Goal: Navigation & Orientation: Find specific page/section

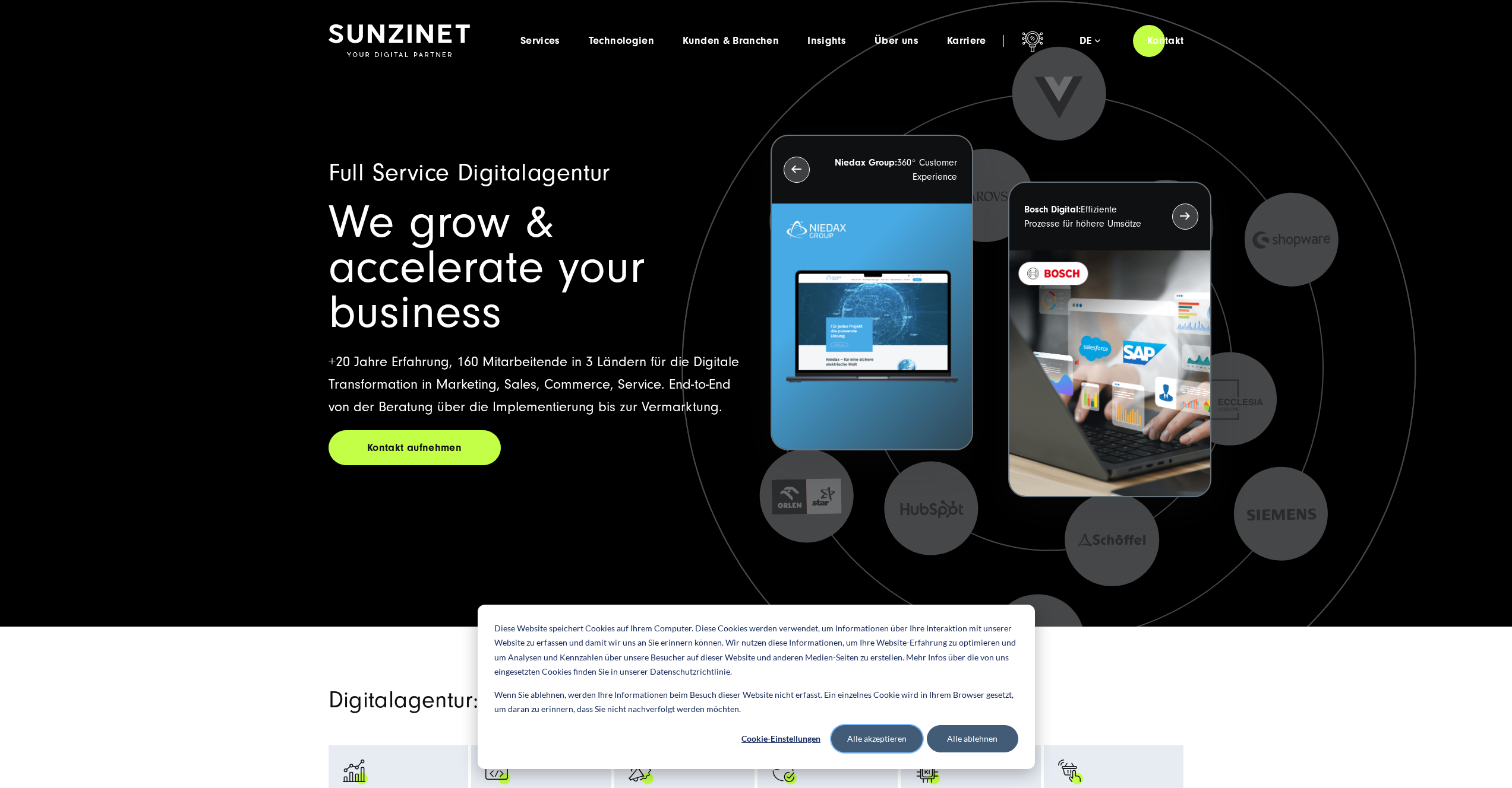
click at [890, 732] on button "Alle akzeptieren" at bounding box center [877, 739] width 92 height 27
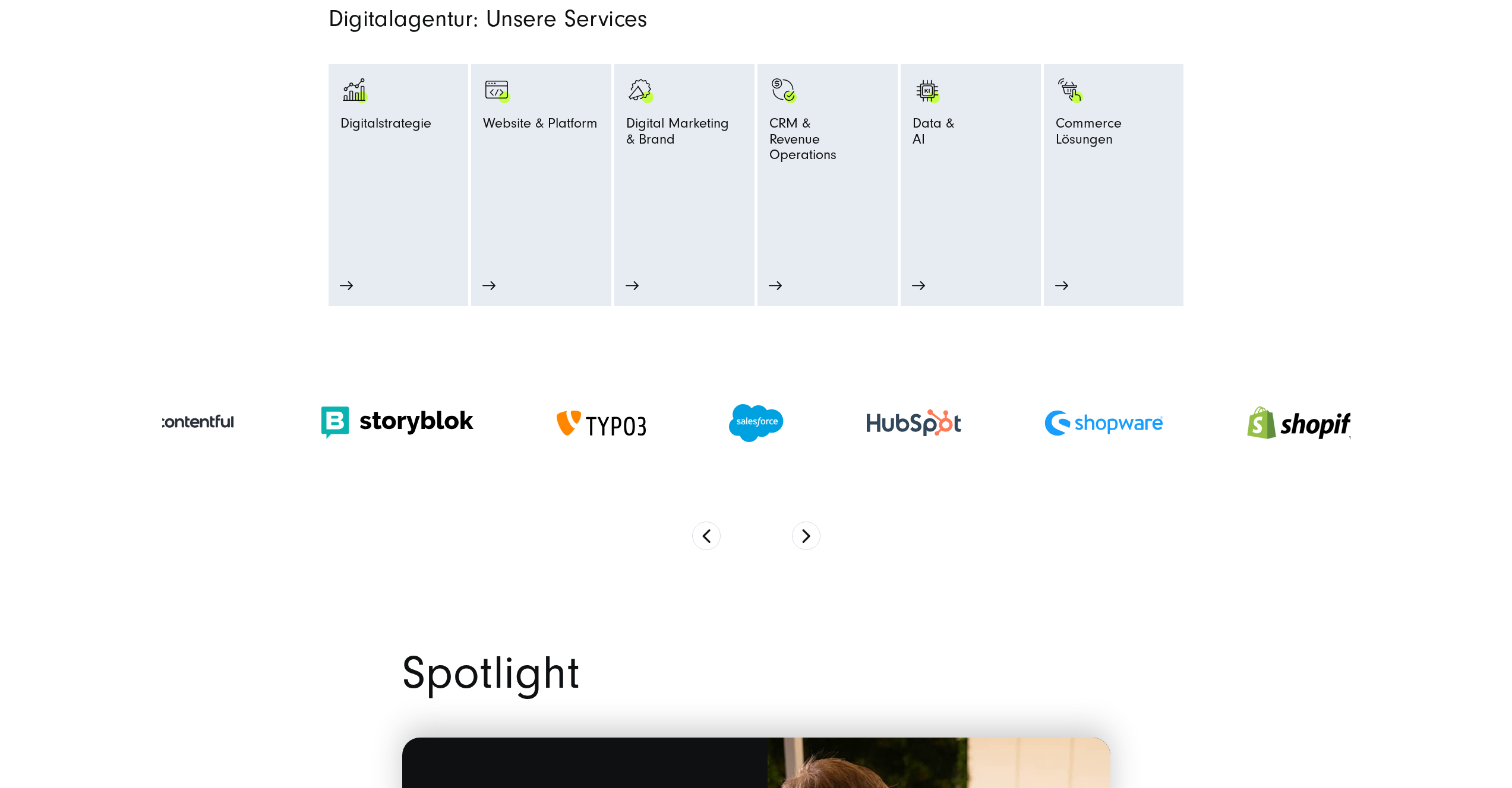
scroll to position [690, 0]
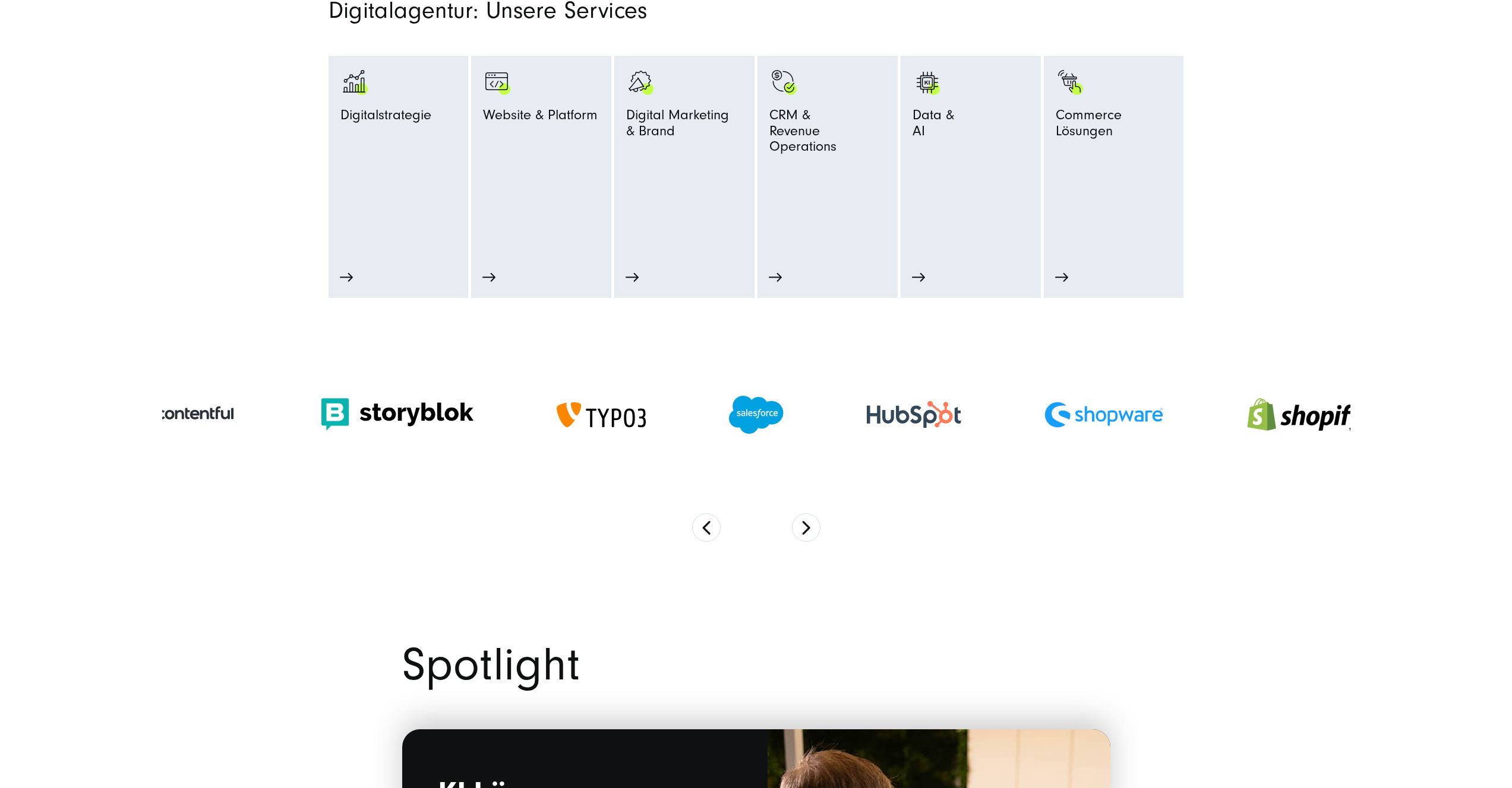
drag, startPoint x: 833, startPoint y: 404, endPoint x: 654, endPoint y: 401, distance: 179.0
click at [825, 404] on div at bounding box center [914, 415] width 178 height 50
drag, startPoint x: 778, startPoint y: 398, endPoint x: 497, endPoint y: 387, distance: 281.2
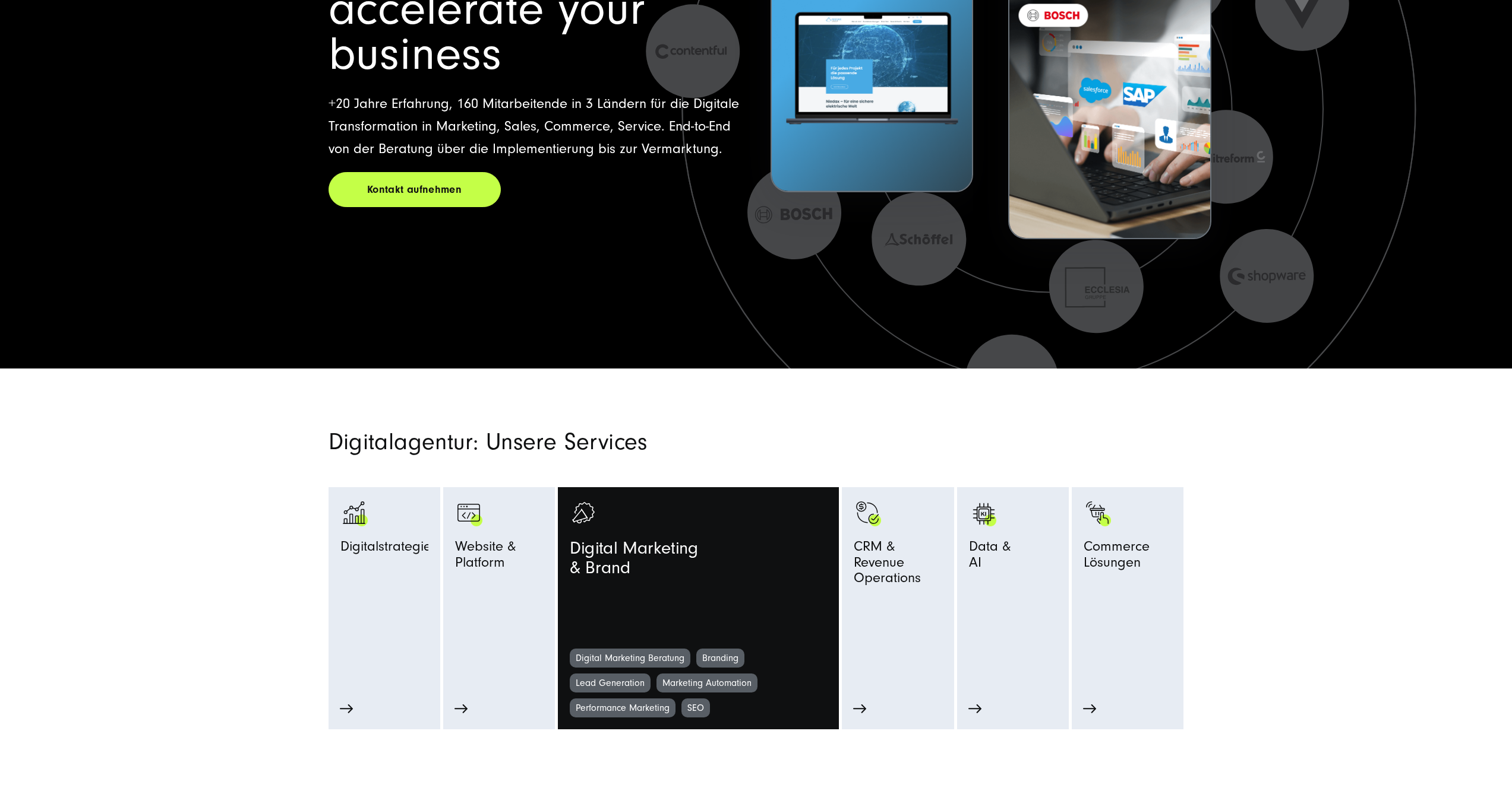
scroll to position [605, 0]
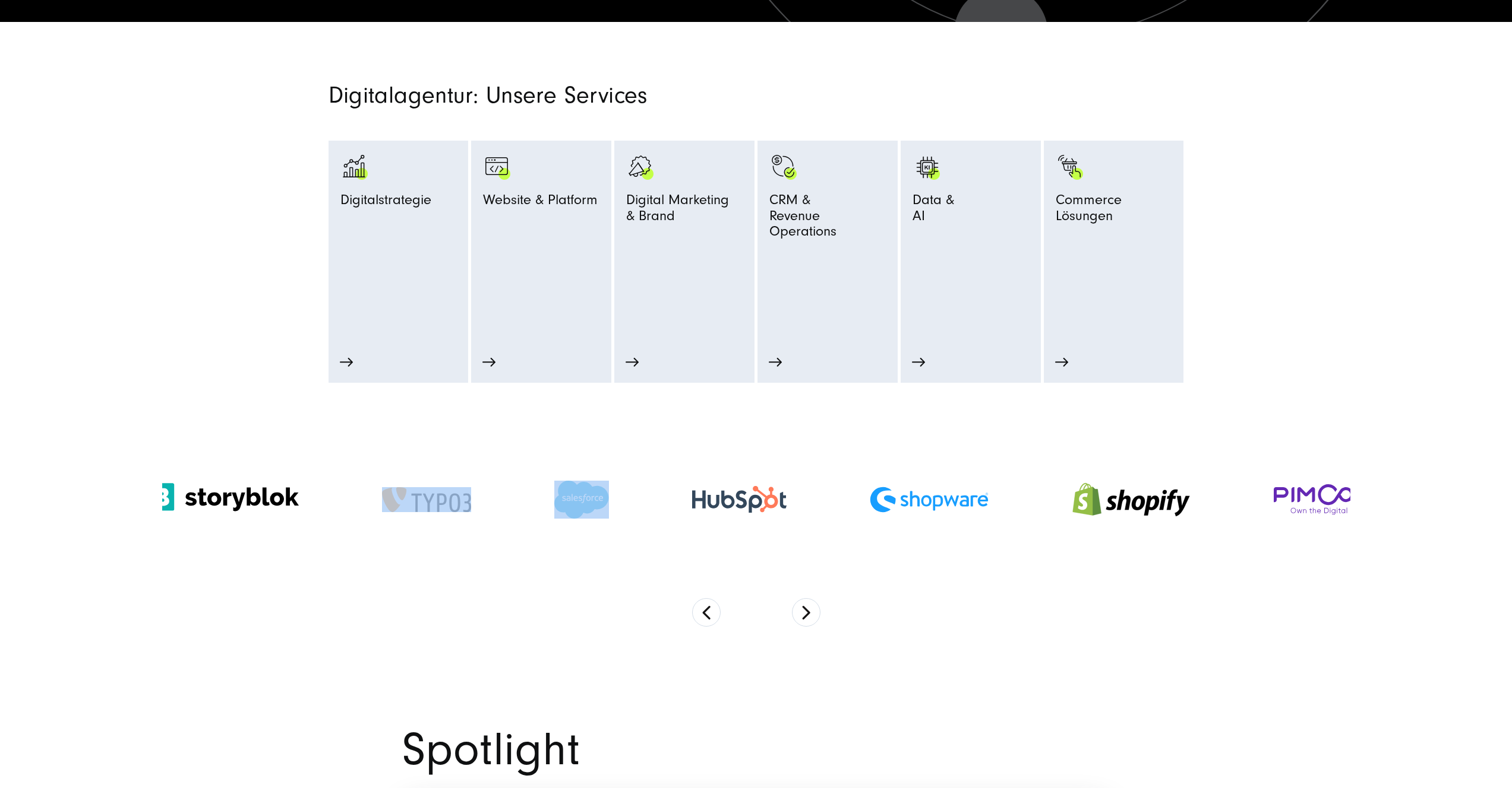
drag, startPoint x: 842, startPoint y: 494, endPoint x: 540, endPoint y: 480, distance: 302.3
click at [650, 480] on div at bounding box center [739, 500] width 178 height 50
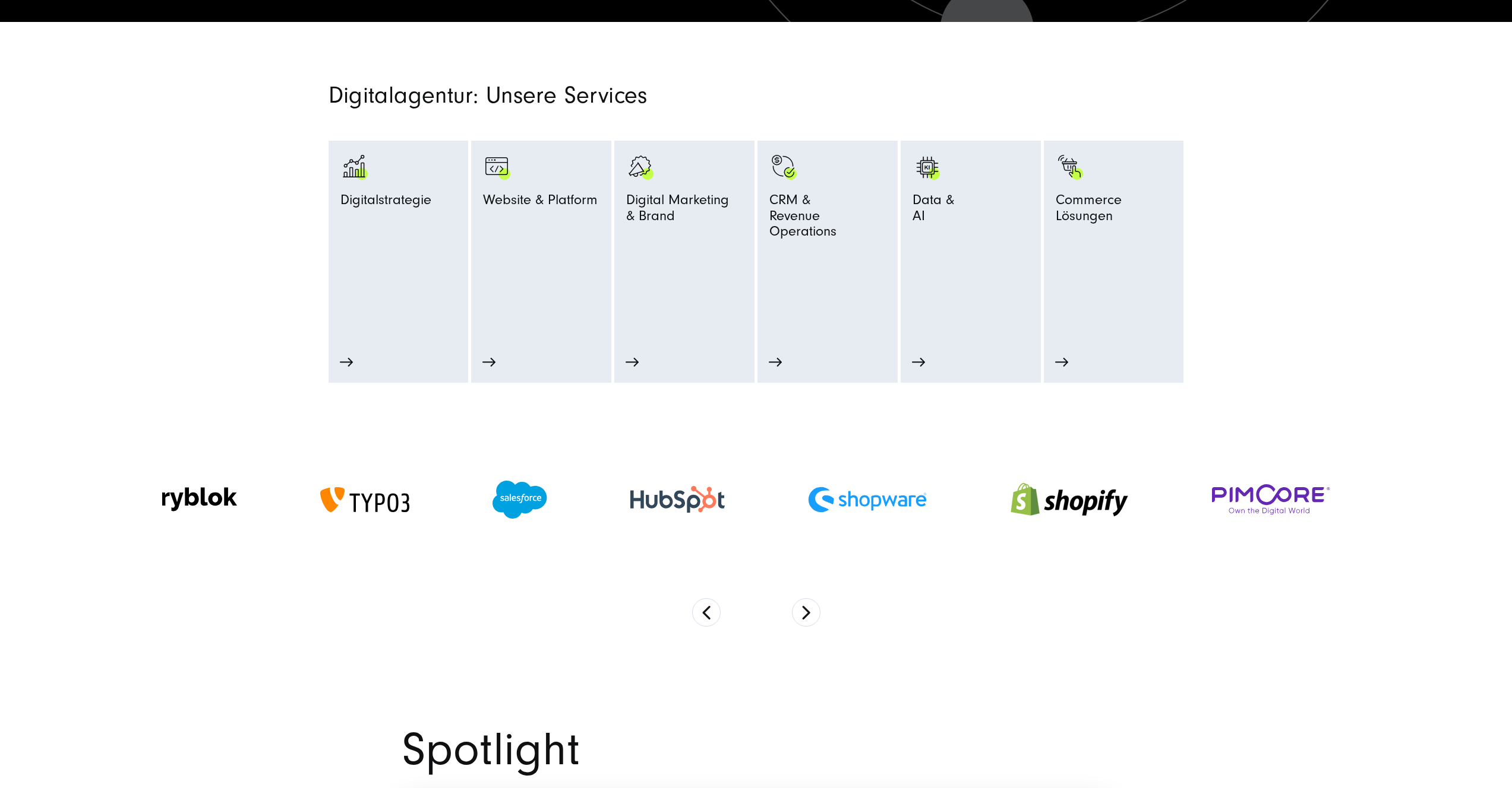
drag, startPoint x: 1130, startPoint y: 483, endPoint x: 655, endPoint y: 481, distance: 475.0
click at [1010, 481] on img at bounding box center [1069, 500] width 119 height 64
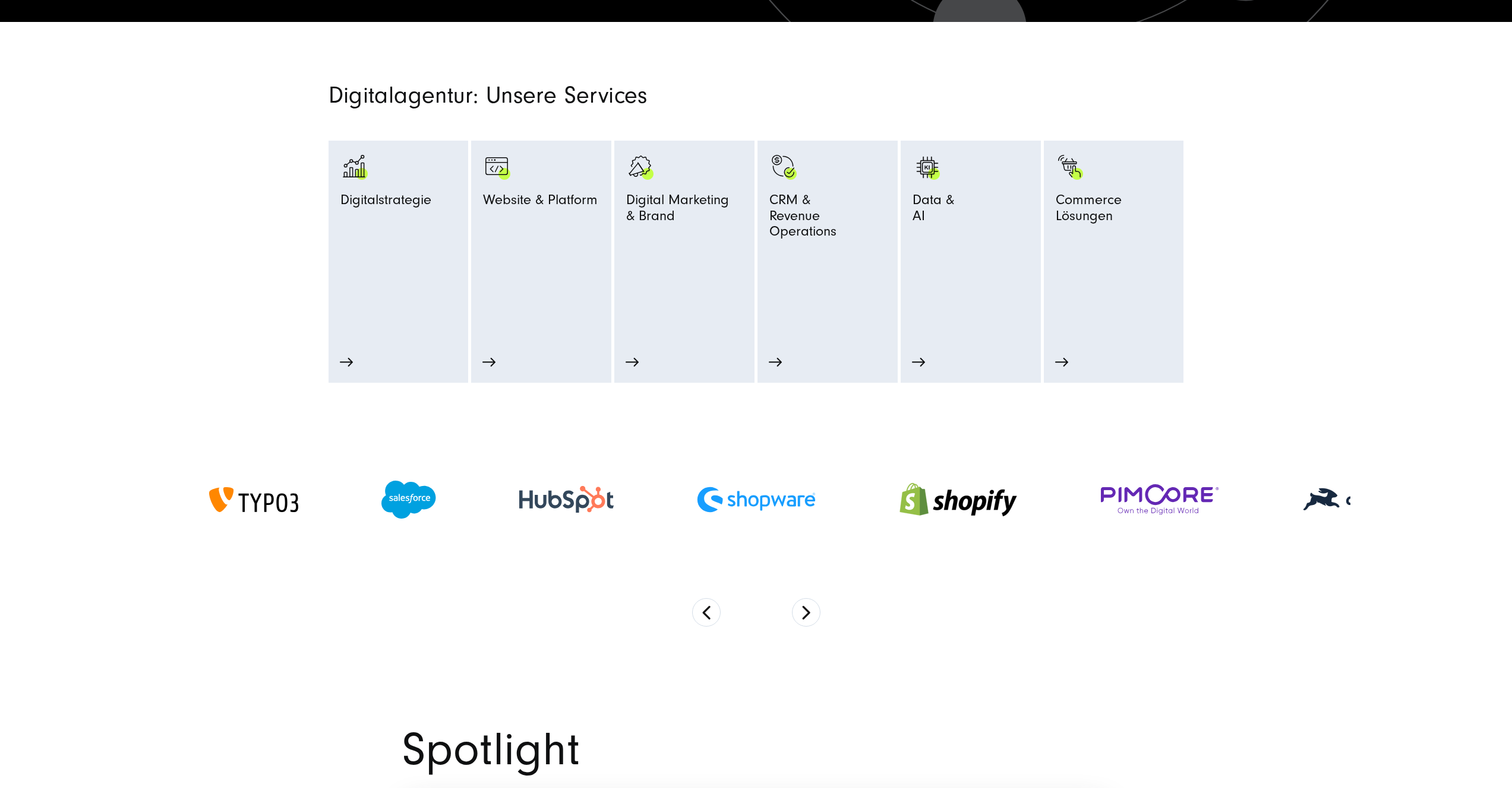
drag, startPoint x: 1074, startPoint y: 520, endPoint x: 599, endPoint y: 514, distance: 475.0
click at [1059, 514] on div at bounding box center [1161, 499] width 202 height 54
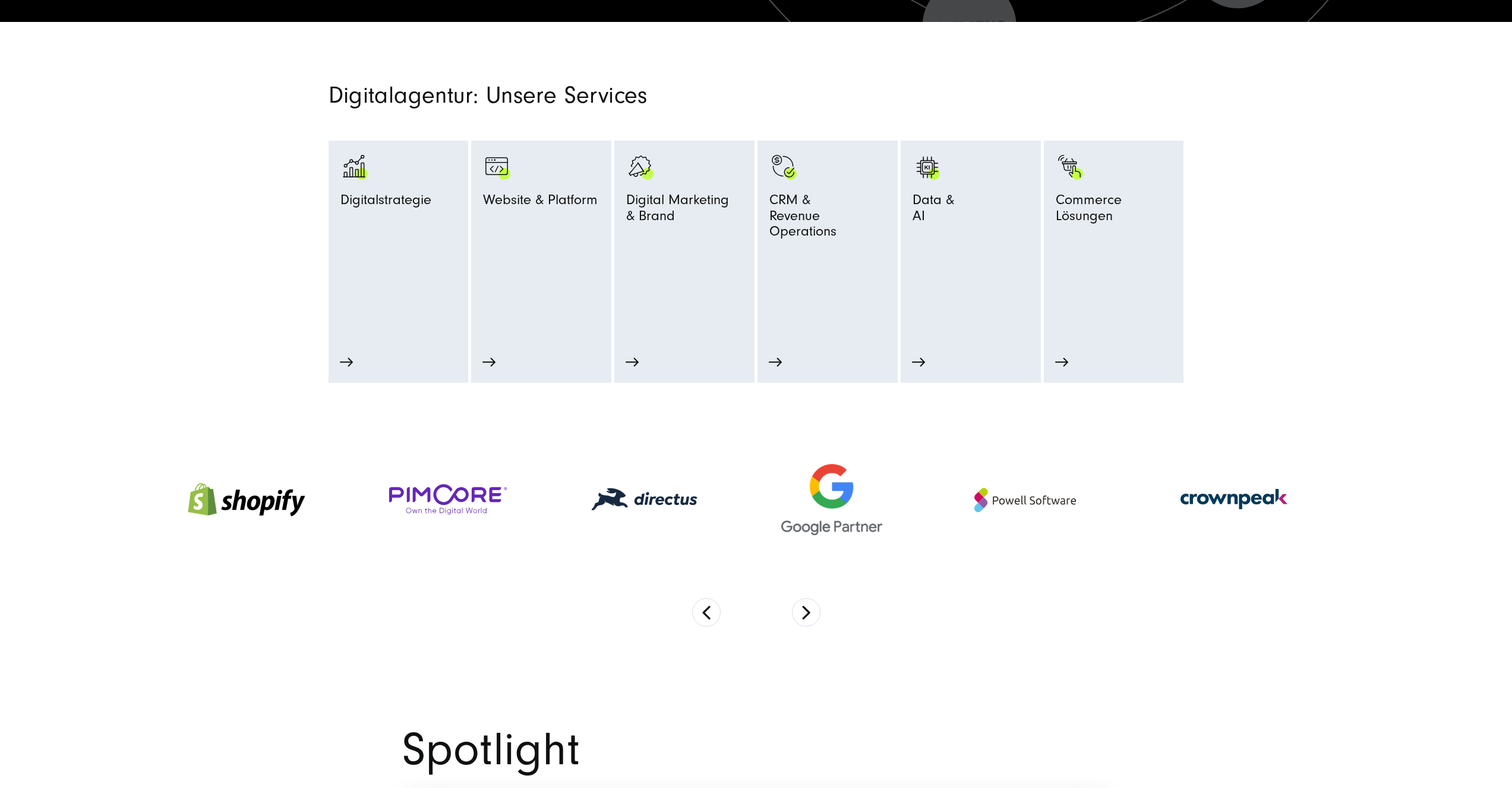
drag, startPoint x: 997, startPoint y: 502, endPoint x: 488, endPoint y: 497, distance: 509.0
click at [488, 497] on div at bounding box center [449, 499] width 202 height 54
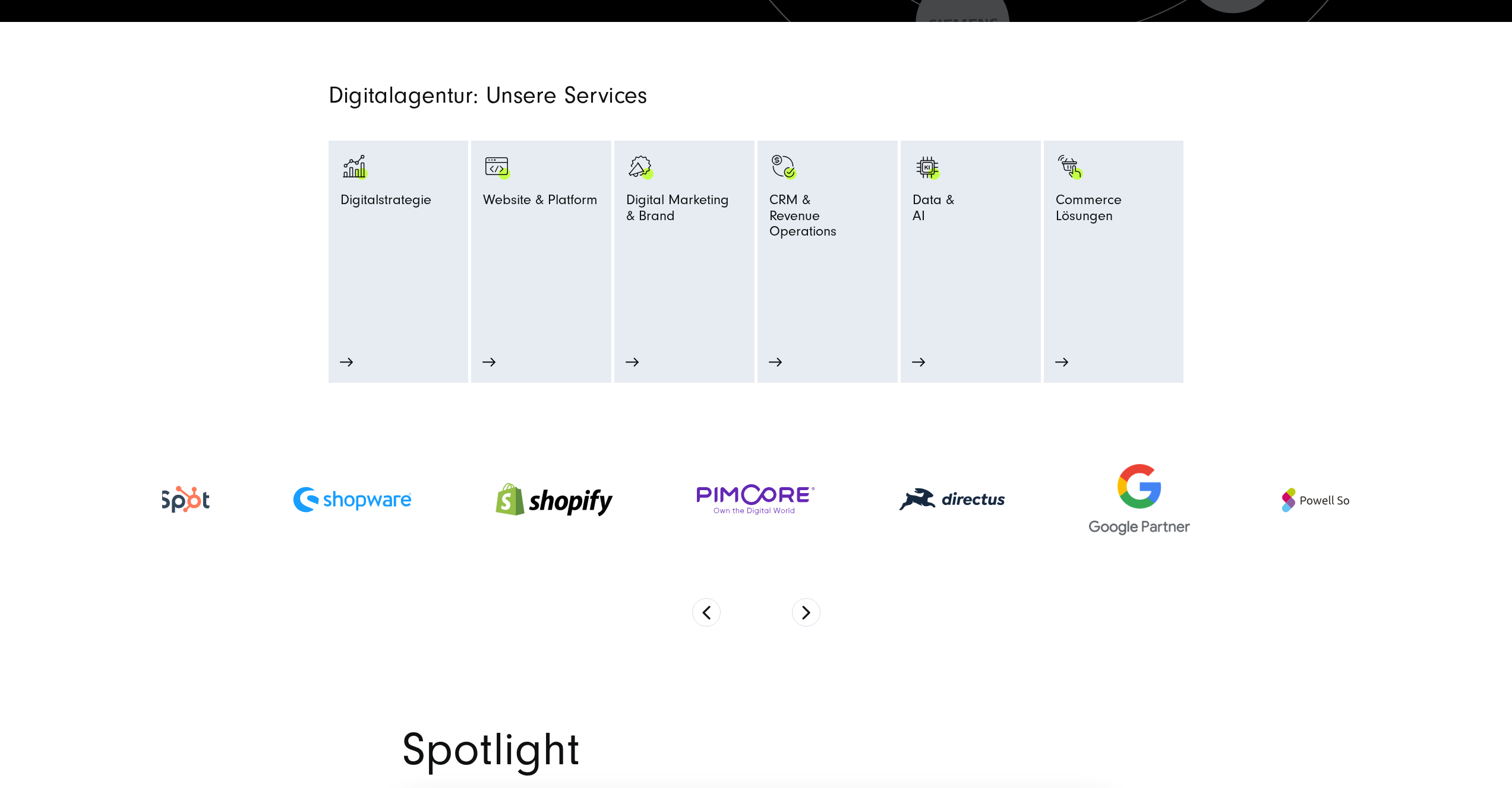
click at [1104, 580] on div at bounding box center [756, 500] width 1188 height 198
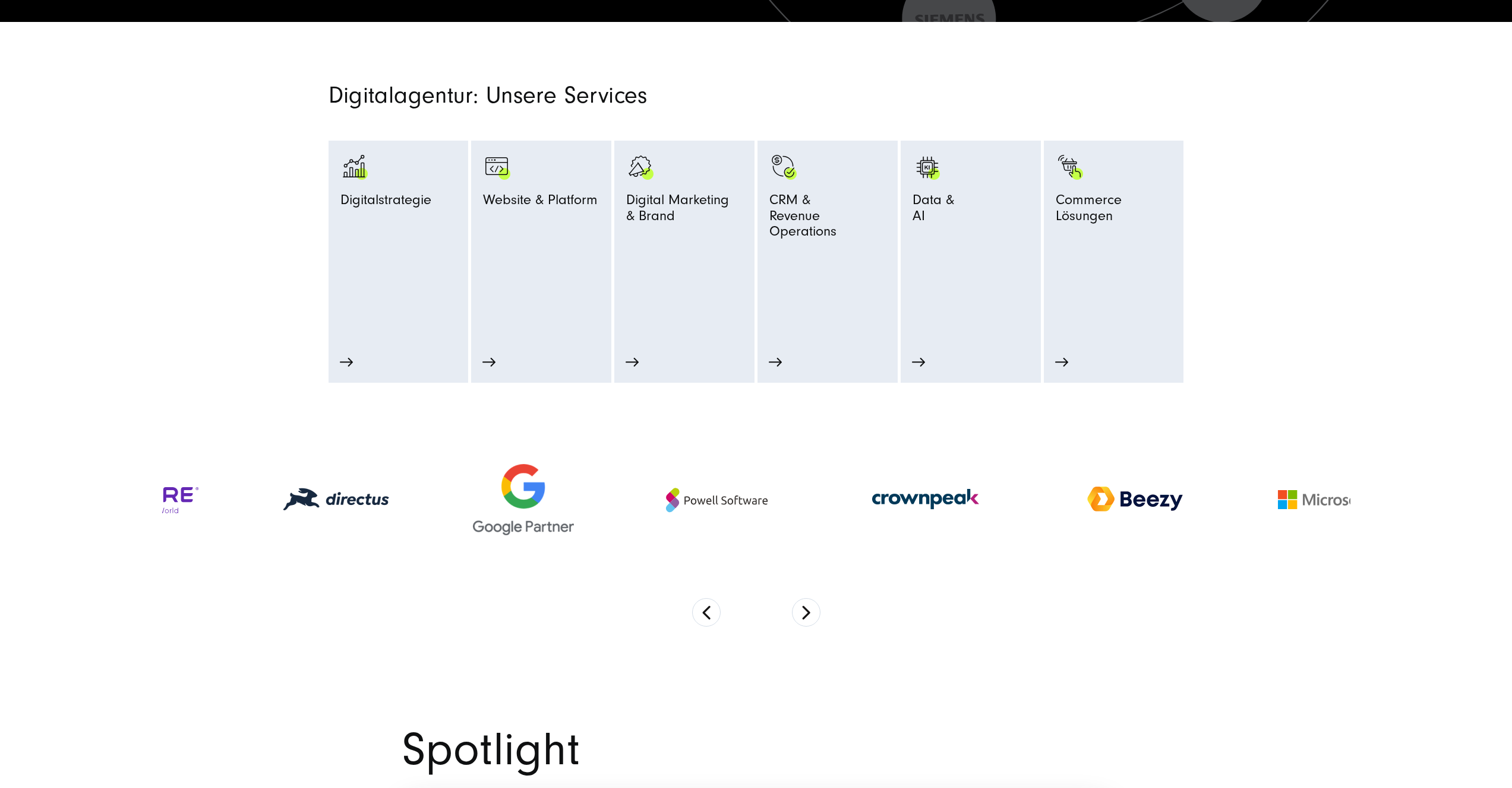
drag, startPoint x: 1215, startPoint y: 514, endPoint x: 568, endPoint y: 497, distance: 647.2
click at [551, 498] on div at bounding box center [523, 500] width 184 height 95
drag, startPoint x: 1223, startPoint y: 502, endPoint x: 630, endPoint y: 483, distance: 593.3
click at [630, 483] on div at bounding box center [717, 500] width 202 height 69
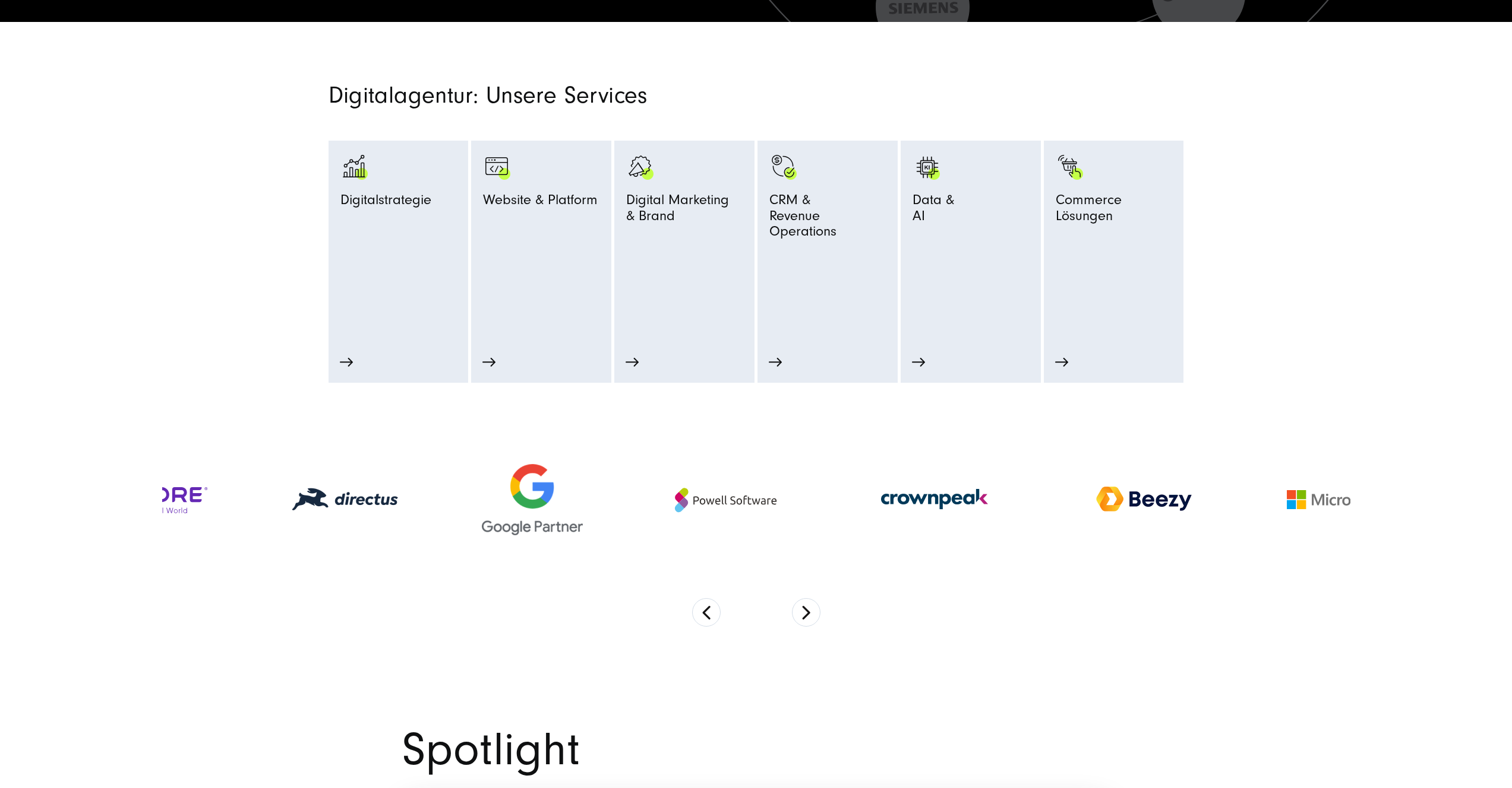
drag, startPoint x: 1171, startPoint y: 494, endPoint x: 682, endPoint y: 498, distance: 489.0
click at [867, 498] on img at bounding box center [934, 500] width 134 height 134
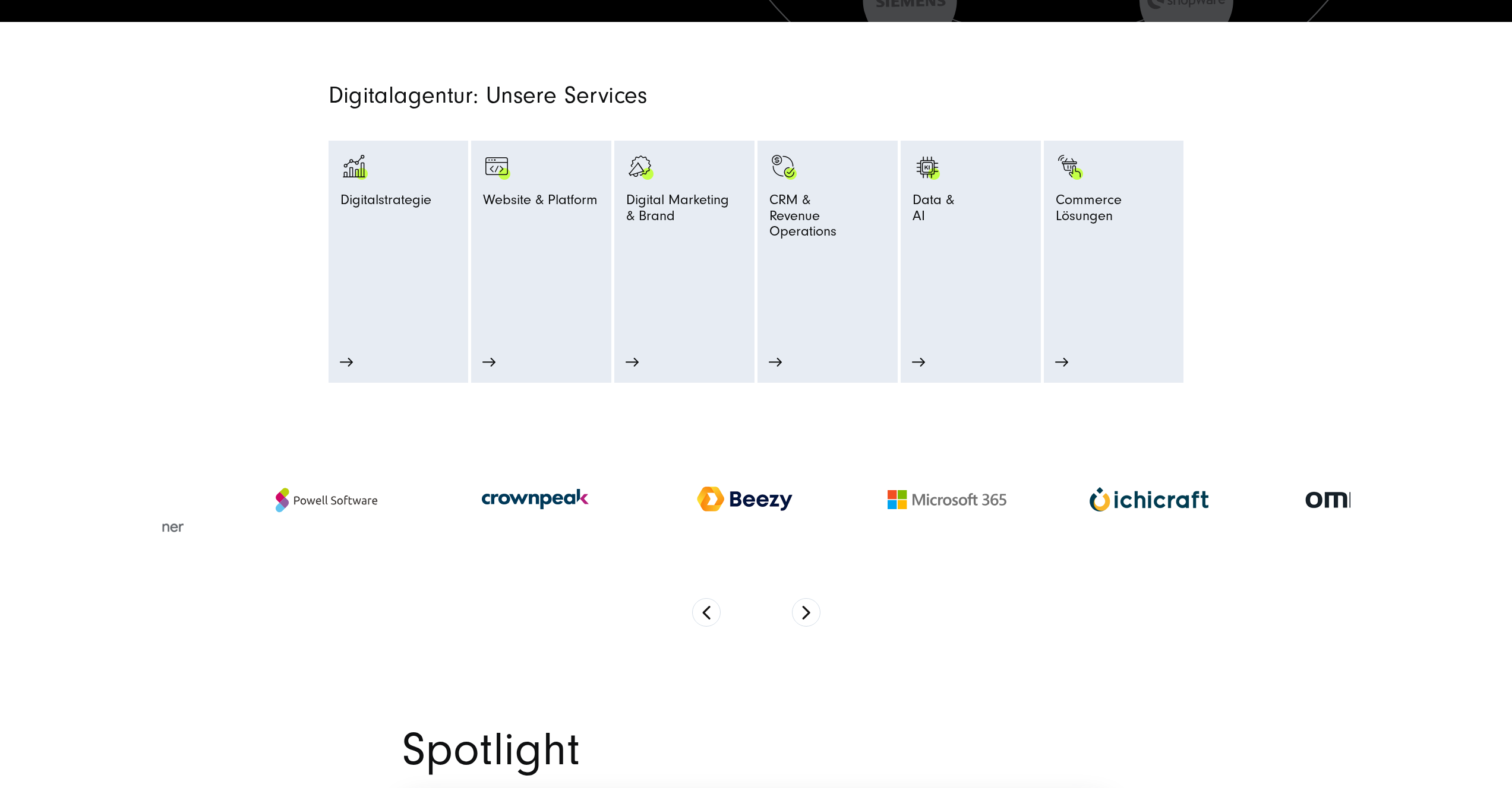
drag, startPoint x: 1150, startPoint y: 503, endPoint x: 715, endPoint y: 497, distance: 435.0
click at [696, 501] on img at bounding box center [744, 500] width 119 height 44
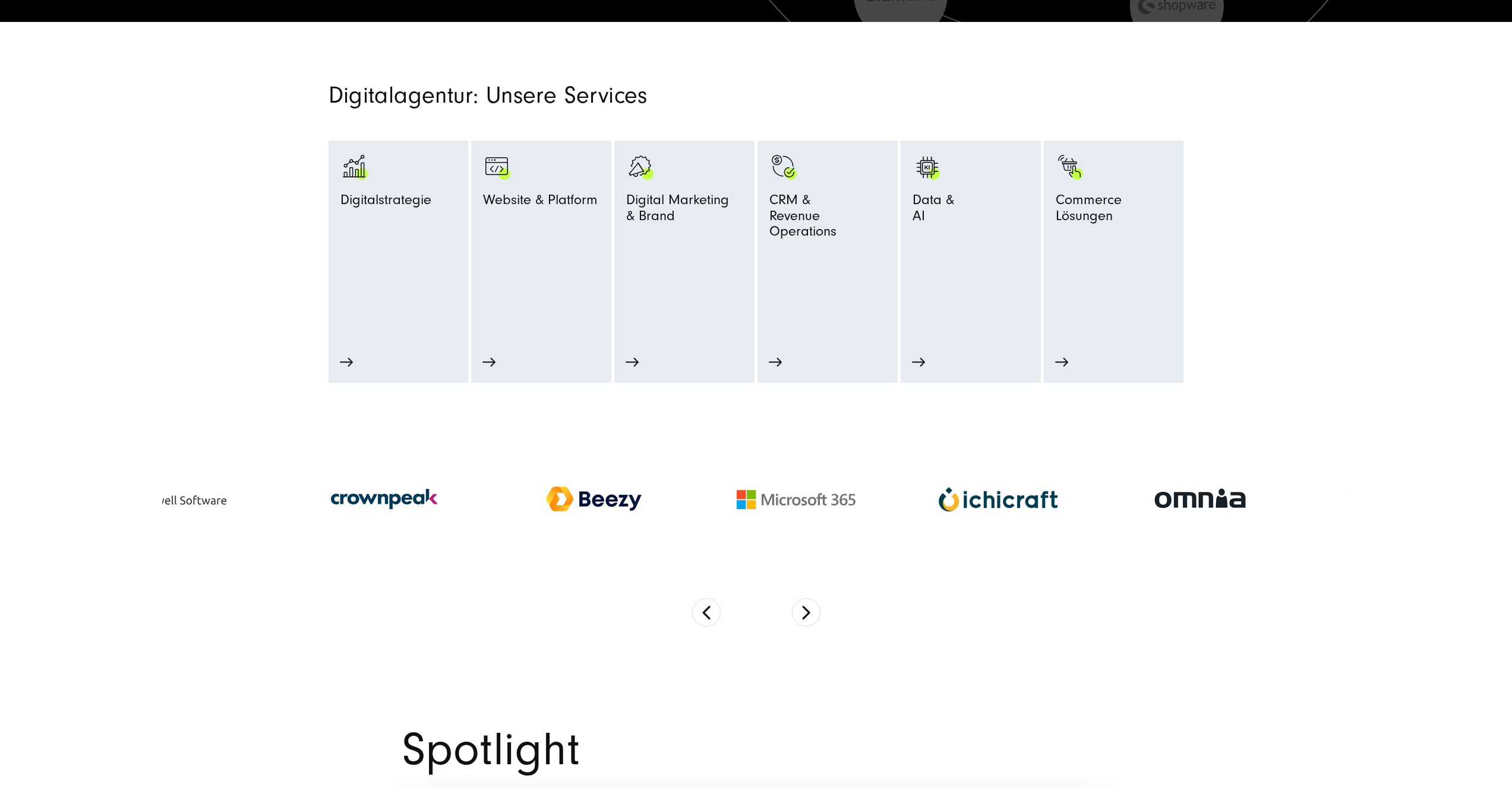
drag, startPoint x: 1171, startPoint y: 491, endPoint x: 838, endPoint y: 493, distance: 333.0
click at [798, 502] on img at bounding box center [796, 500] width 119 height 19
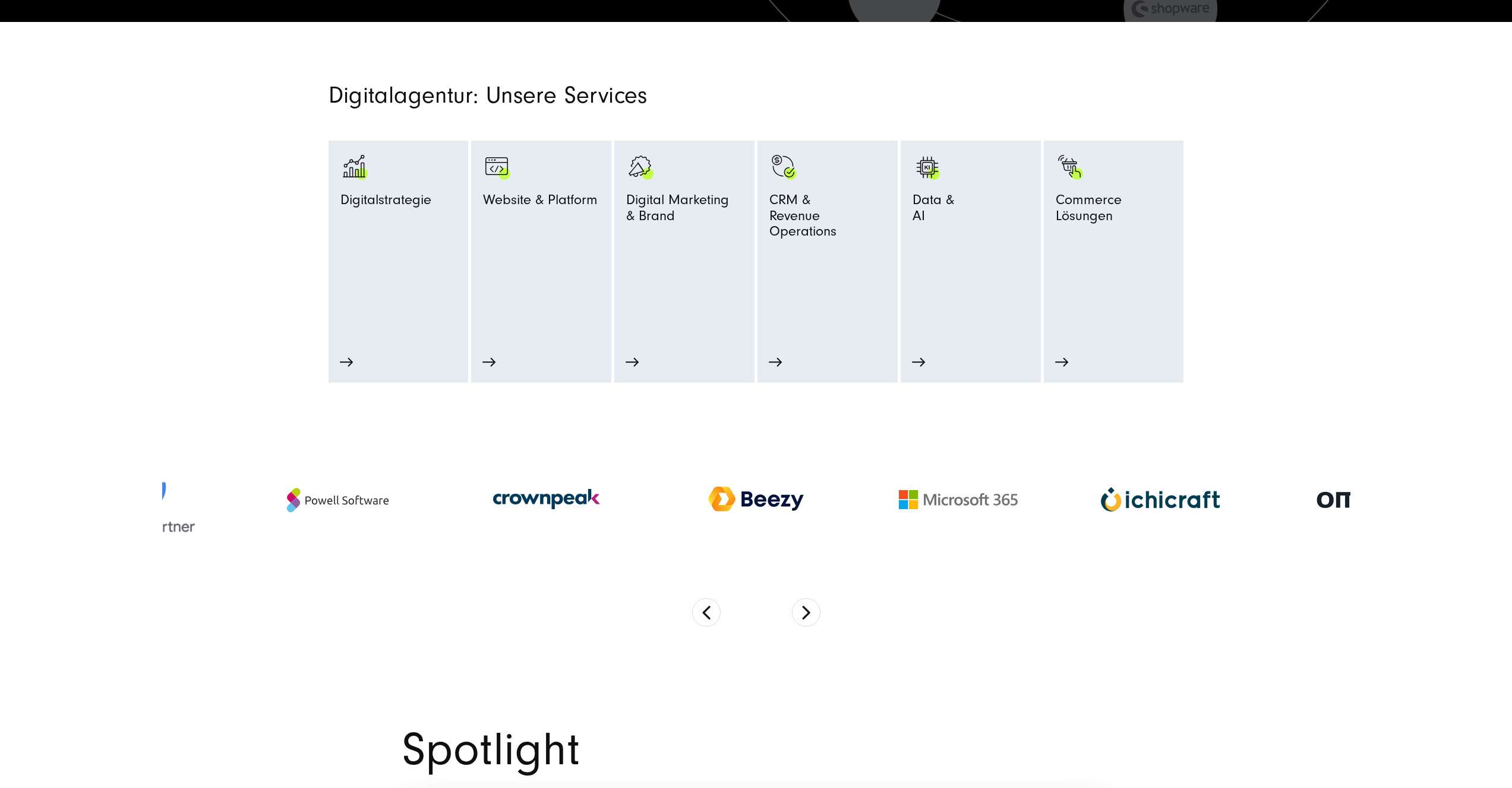
drag, startPoint x: 1174, startPoint y: 499, endPoint x: 755, endPoint y: 477, distance: 419.6
click at [1059, 477] on div at bounding box center [1161, 499] width 202 height 48
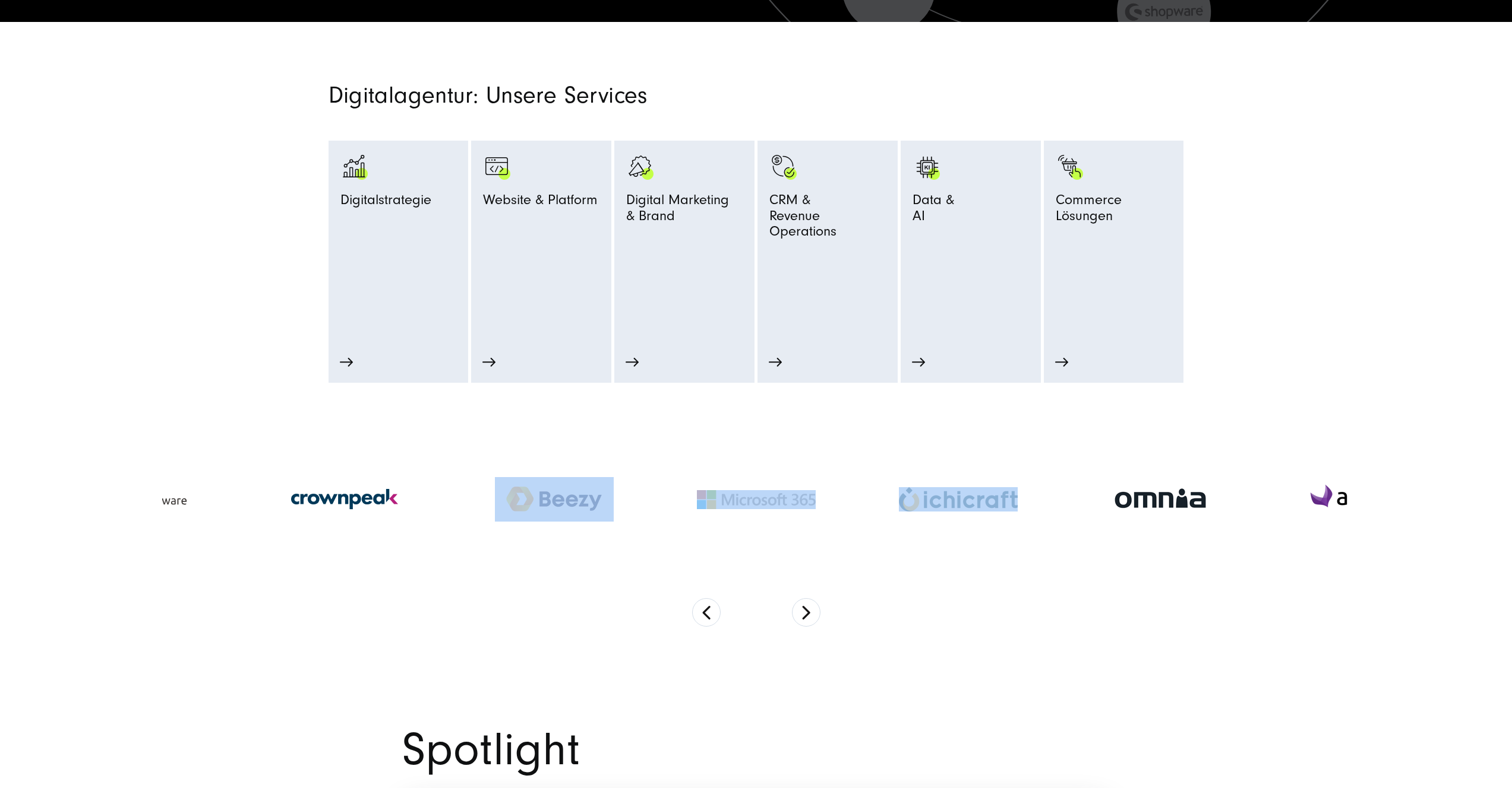
drag, startPoint x: 927, startPoint y: 479, endPoint x: 366, endPoint y: 466, distance: 561.2
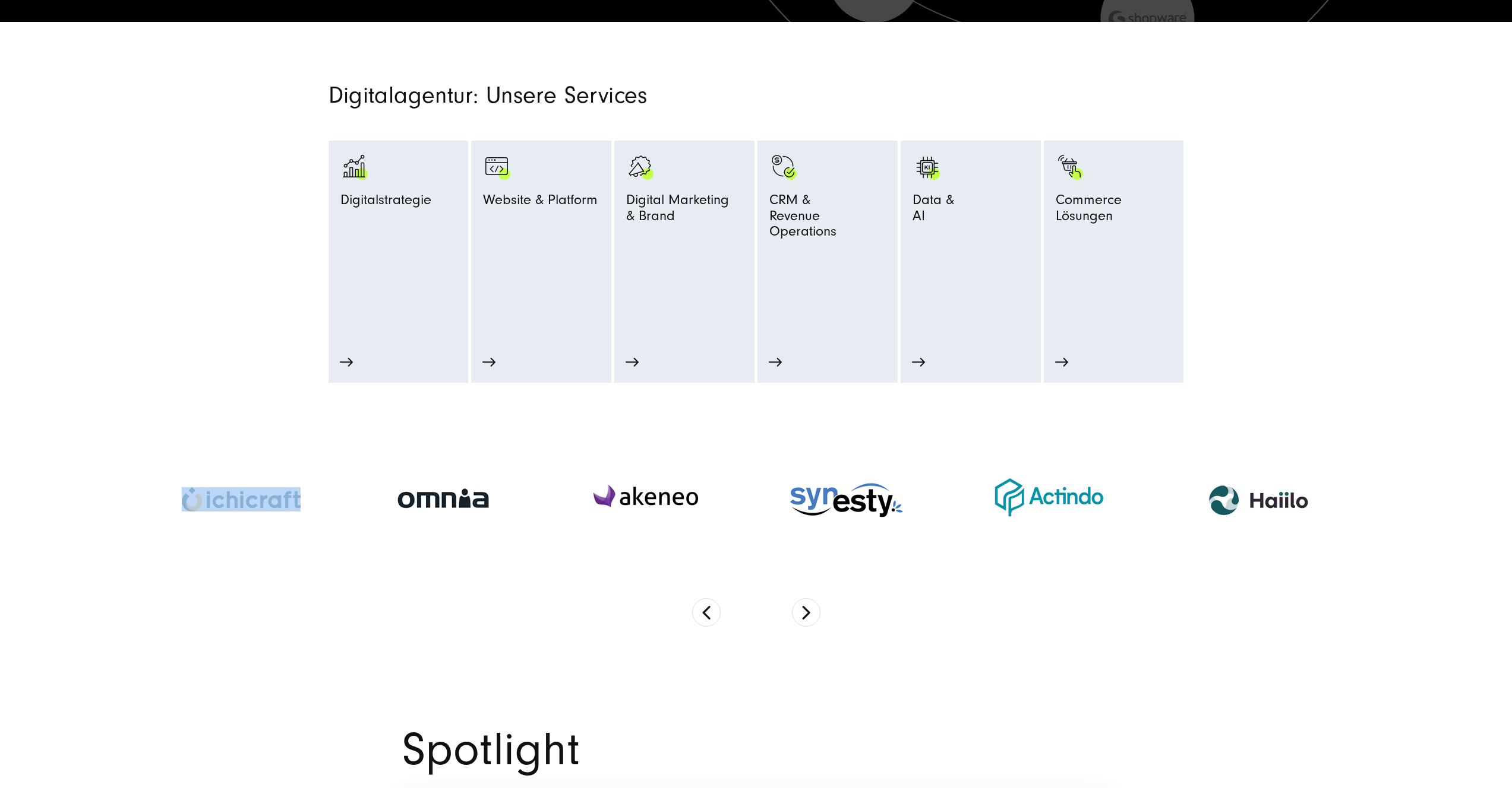
drag, startPoint x: 1212, startPoint y: 494, endPoint x: 656, endPoint y: 504, distance: 556.1
click at [658, 504] on img at bounding box center [645, 500] width 119 height 44
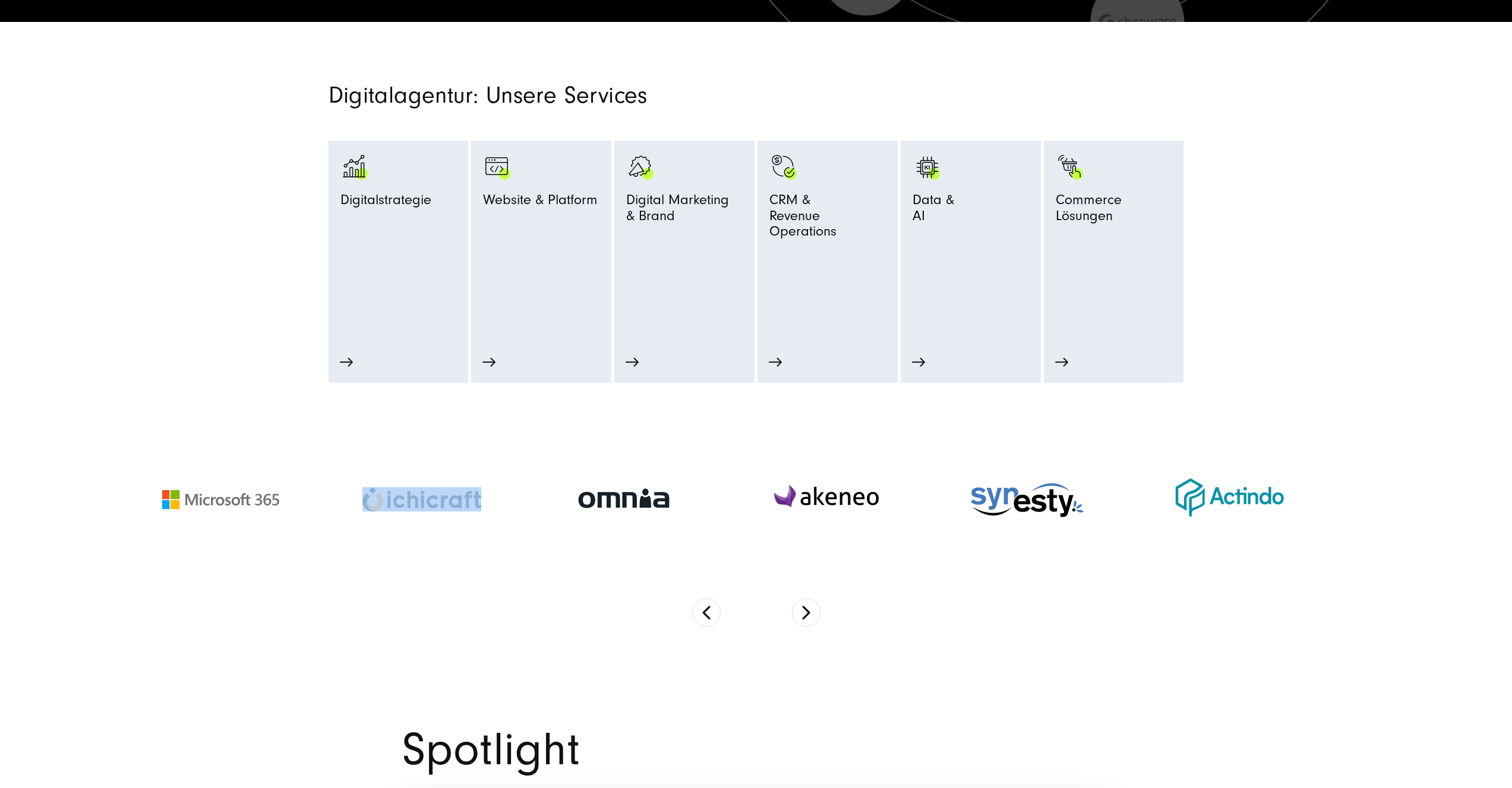
drag, startPoint x: 1152, startPoint y: 496, endPoint x: 819, endPoint y: 494, distance: 333.0
click at [968, 498] on img at bounding box center [1027, 500] width 119 height 46
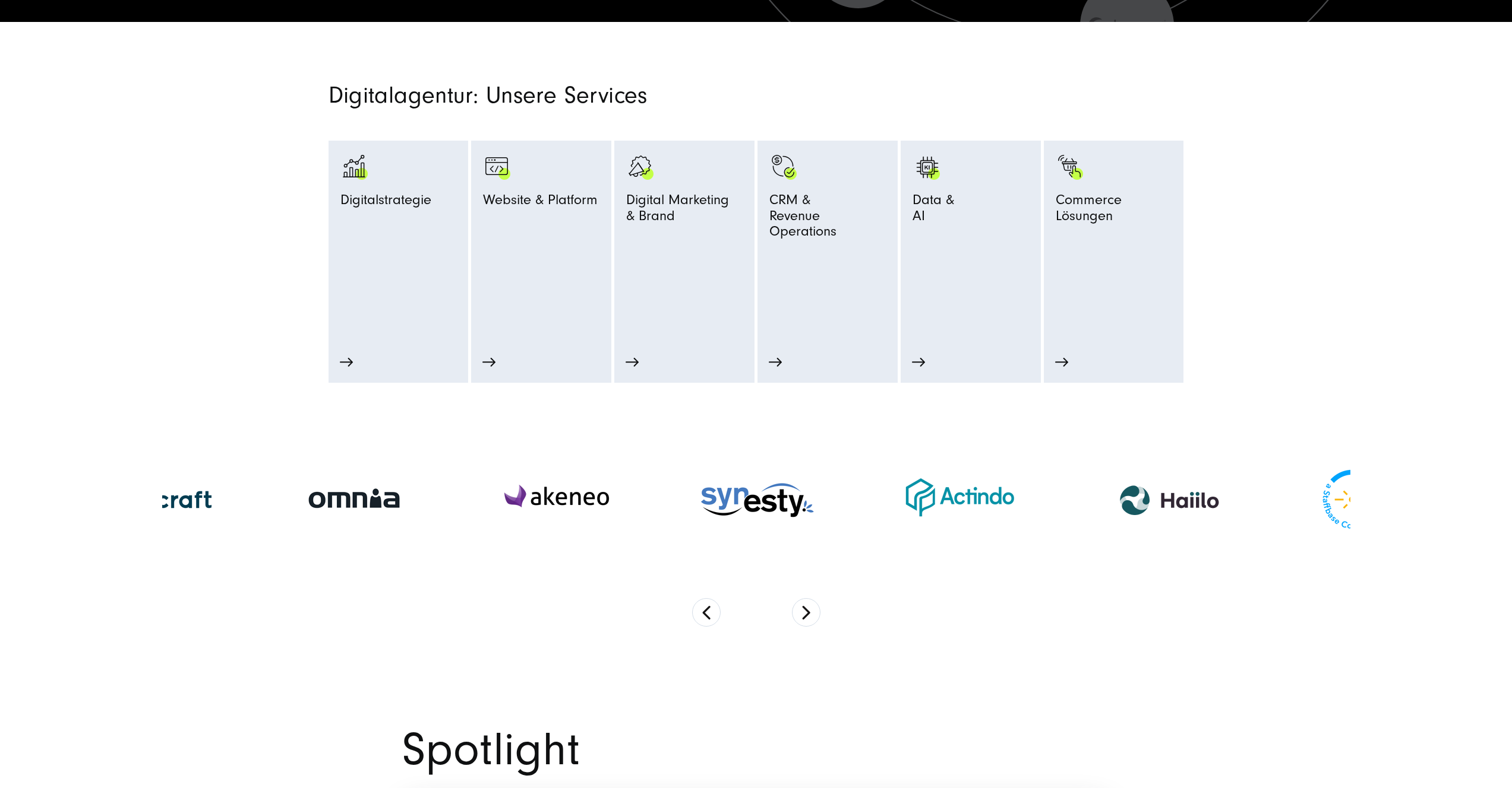
drag, startPoint x: 1051, startPoint y: 479, endPoint x: 877, endPoint y: 478, distance: 174.0
click at [875, 478] on div at bounding box center [960, 500] width 202 height 86
click at [1085, 634] on section at bounding box center [756, 525] width 1188 height 286
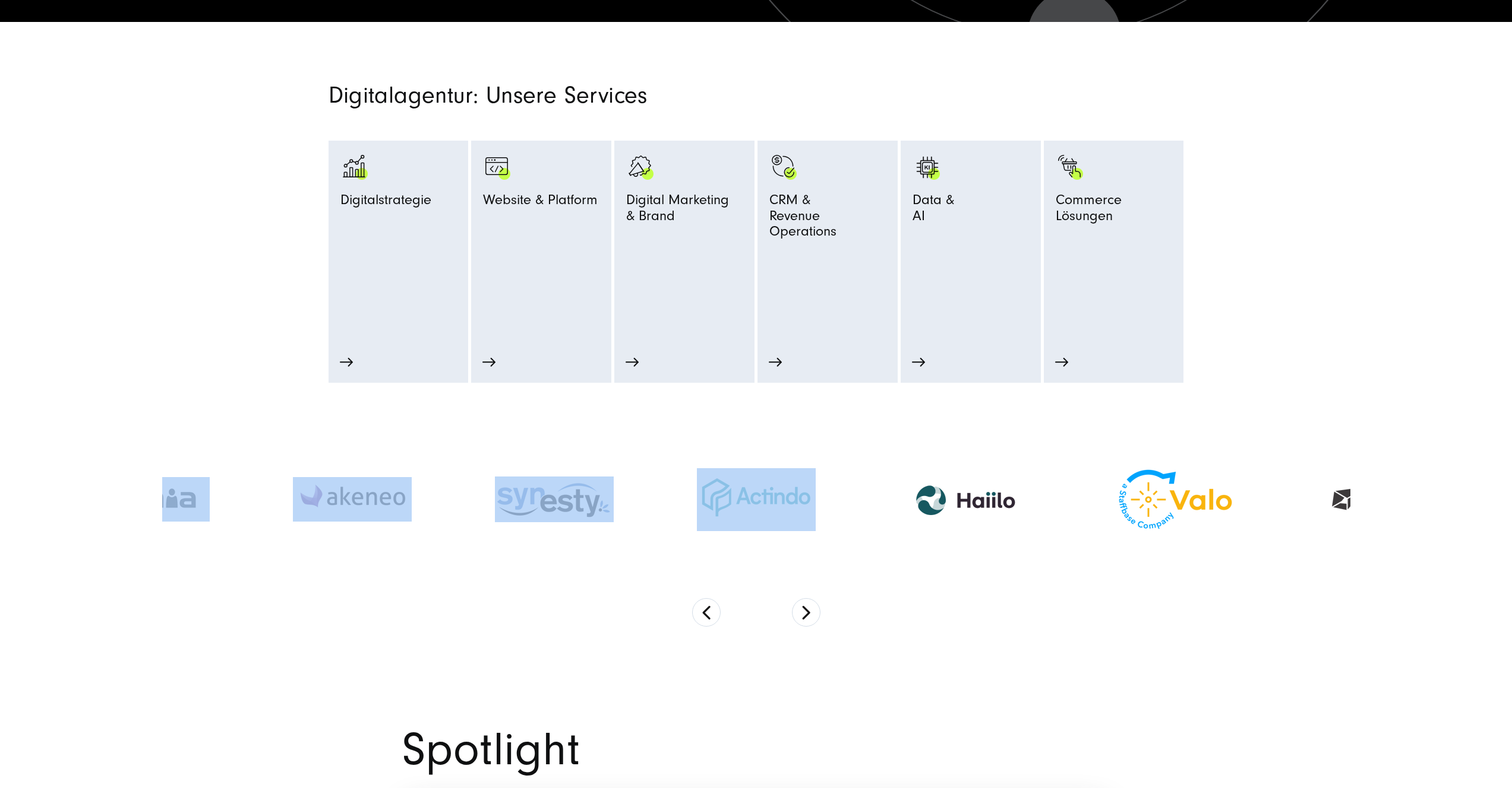
drag, startPoint x: 1079, startPoint y: 490, endPoint x: 234, endPoint y: 494, distance: 845.0
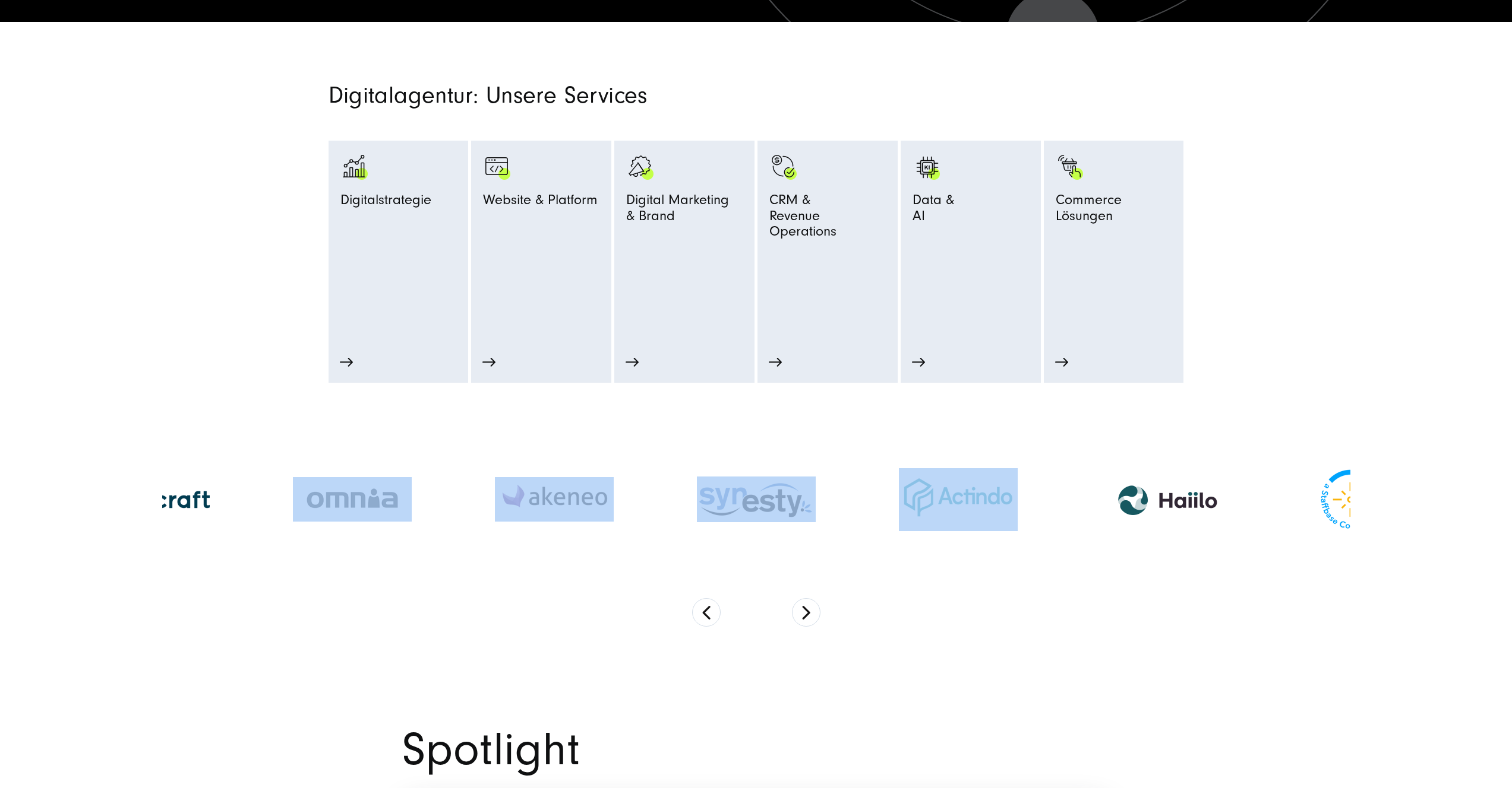
drag, startPoint x: 333, startPoint y: 508, endPoint x: 1417, endPoint y: 442, distance: 1086.0
click at [1417, 442] on div at bounding box center [756, 525] width 1512 height 286
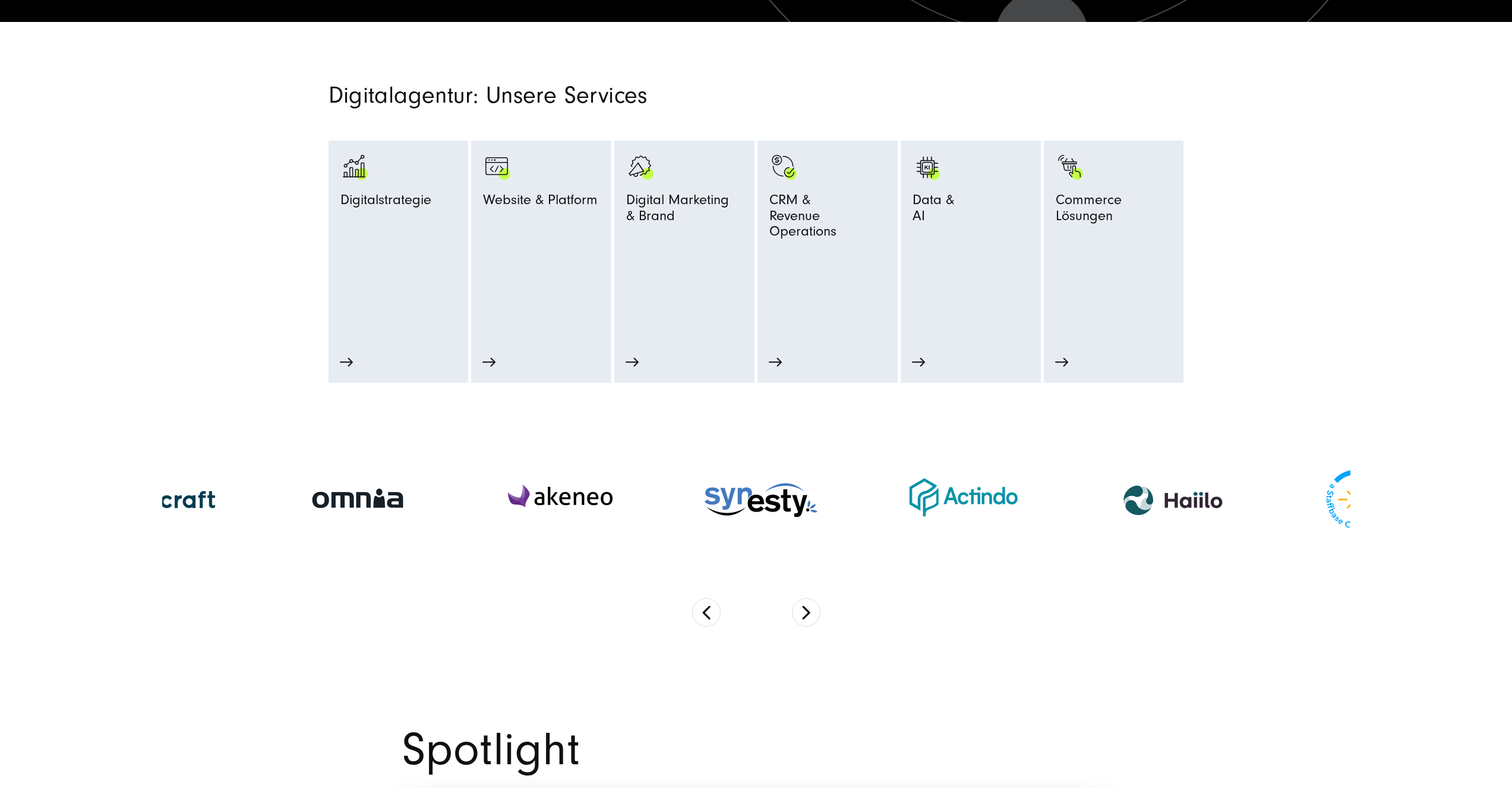
drag, startPoint x: 289, startPoint y: 488, endPoint x: 758, endPoint y: 488, distance: 469.0
click at [458, 488] on div at bounding box center [358, 500] width 202 height 69
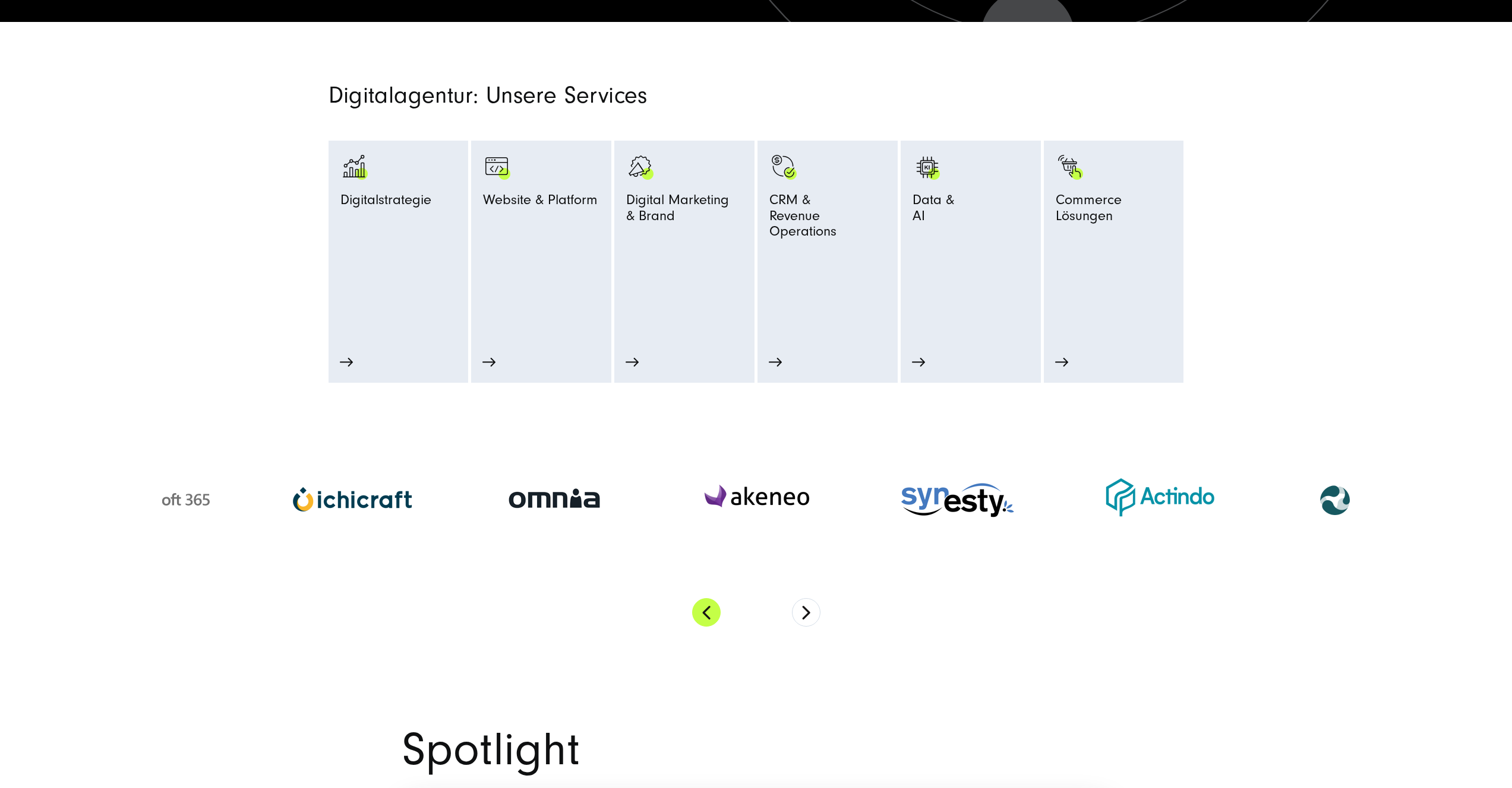
click at [718, 613] on button "Previous" at bounding box center [706, 612] width 29 height 29
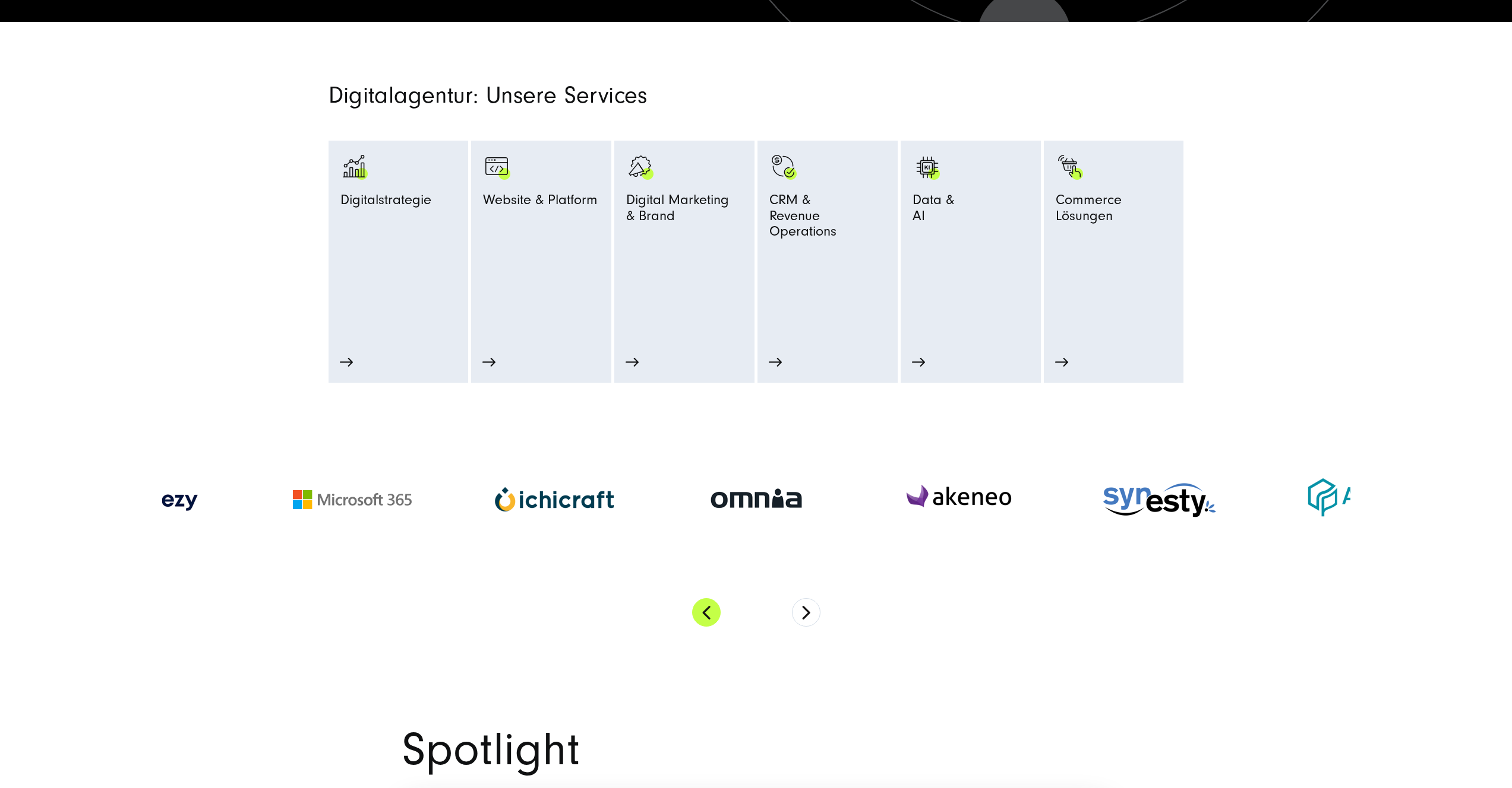
click at [718, 613] on button "Previous" at bounding box center [706, 612] width 29 height 29
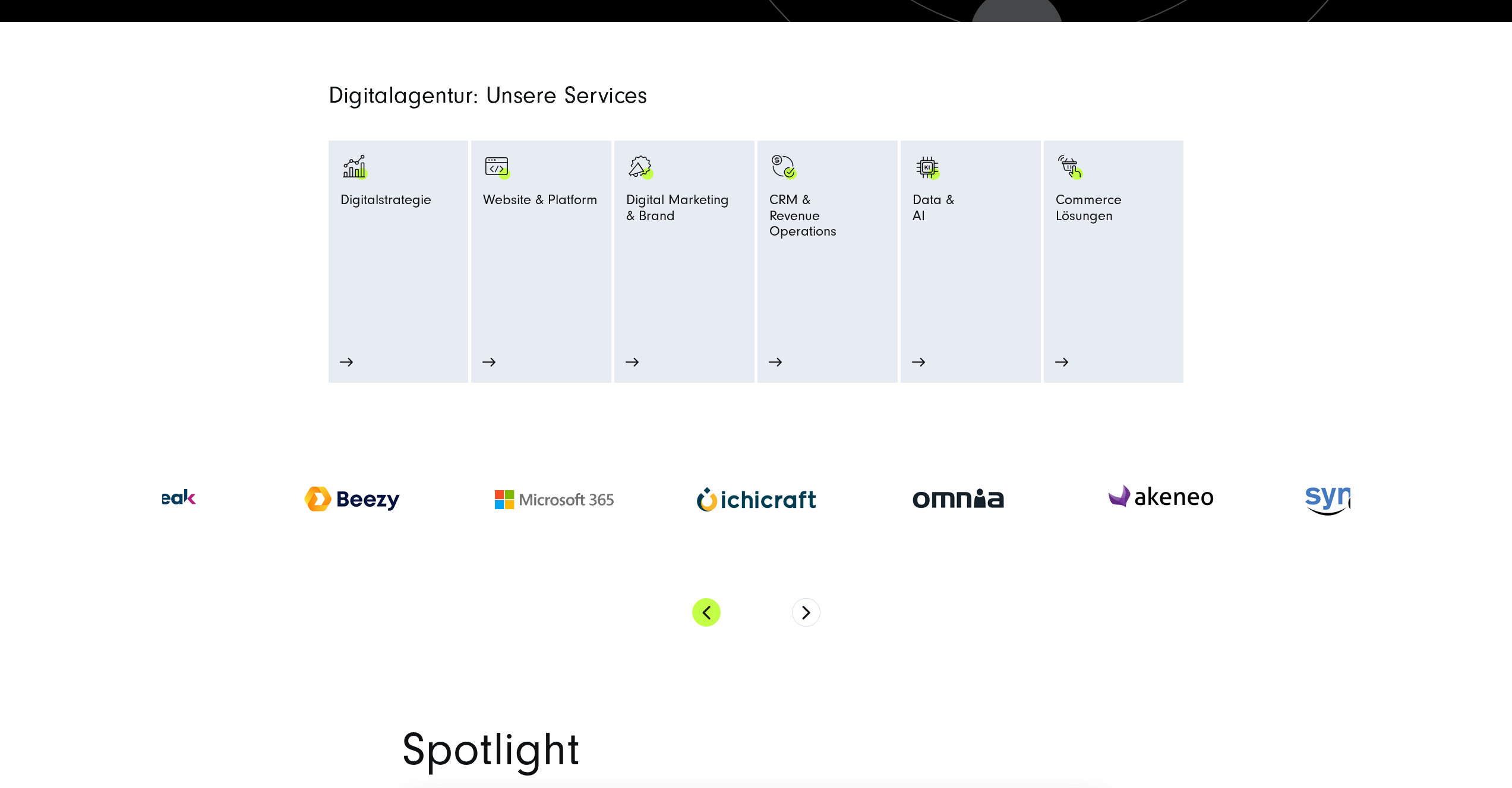
click at [718, 613] on button "Previous" at bounding box center [706, 612] width 29 height 29
click at [899, 618] on section at bounding box center [756, 525] width 1188 height 286
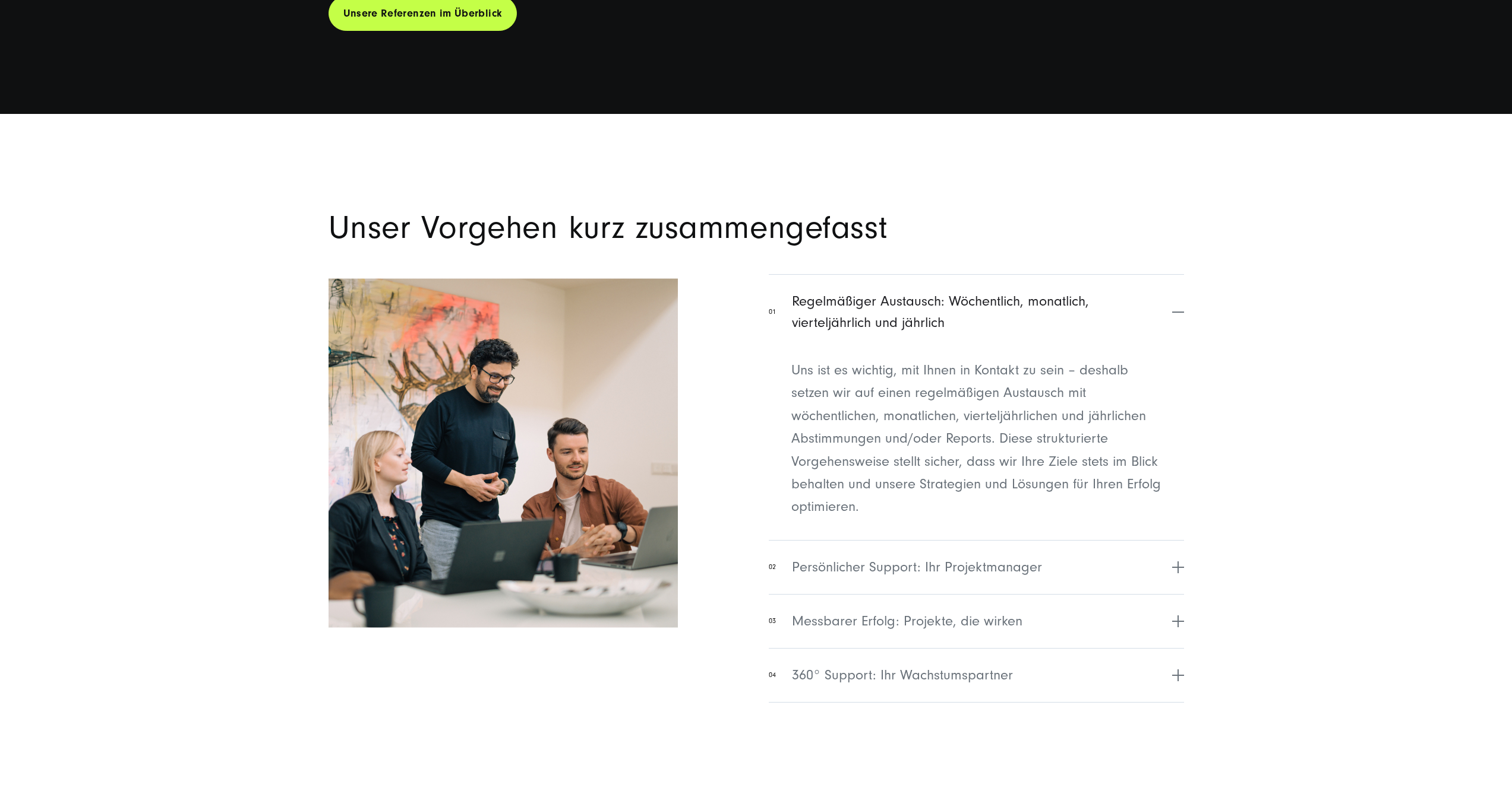
scroll to position [4736, 0]
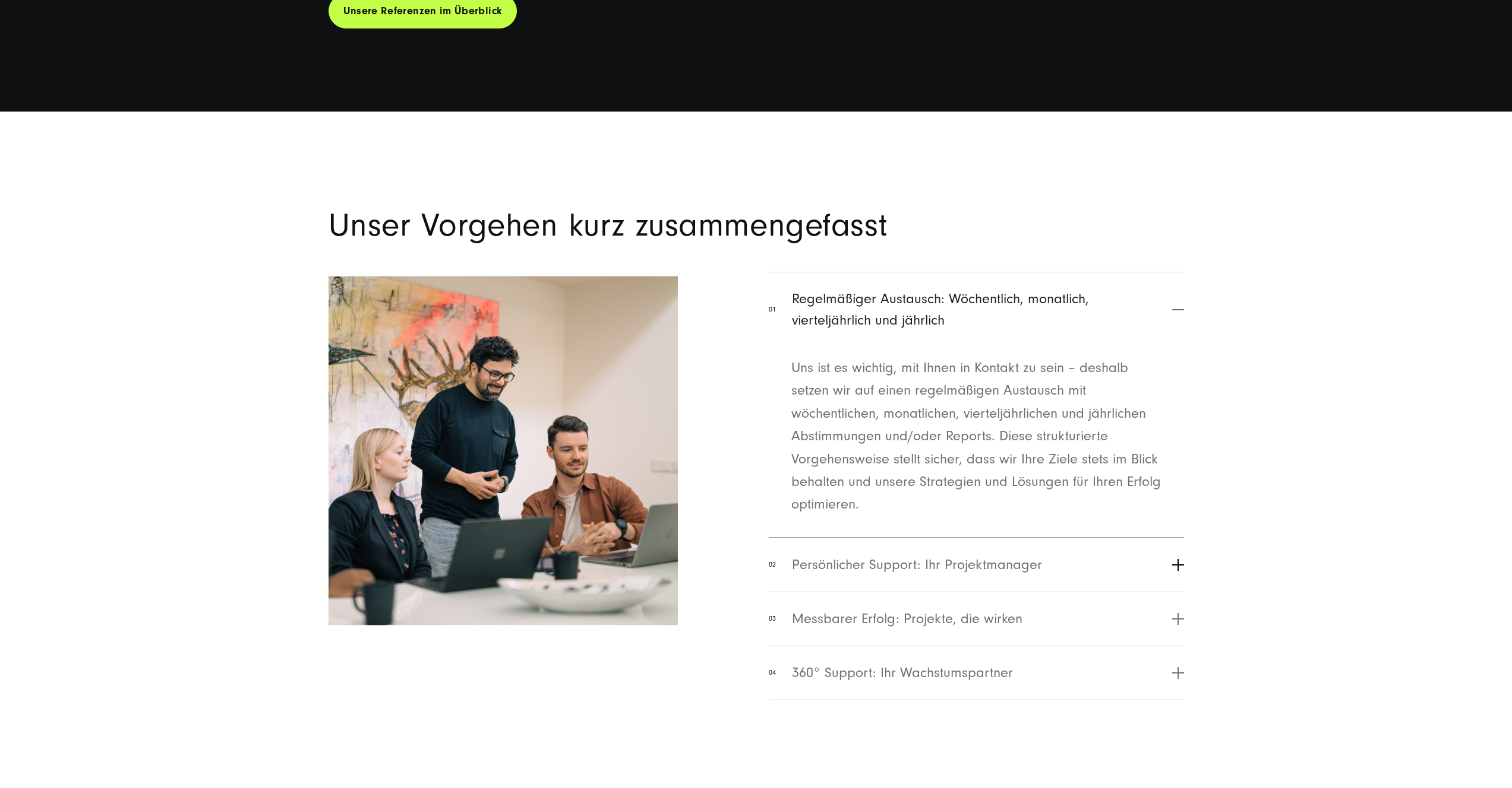
click at [980, 558] on span "Persönlicher Support: Ihr Projektmanager" at bounding box center [916, 564] width 250 height 21
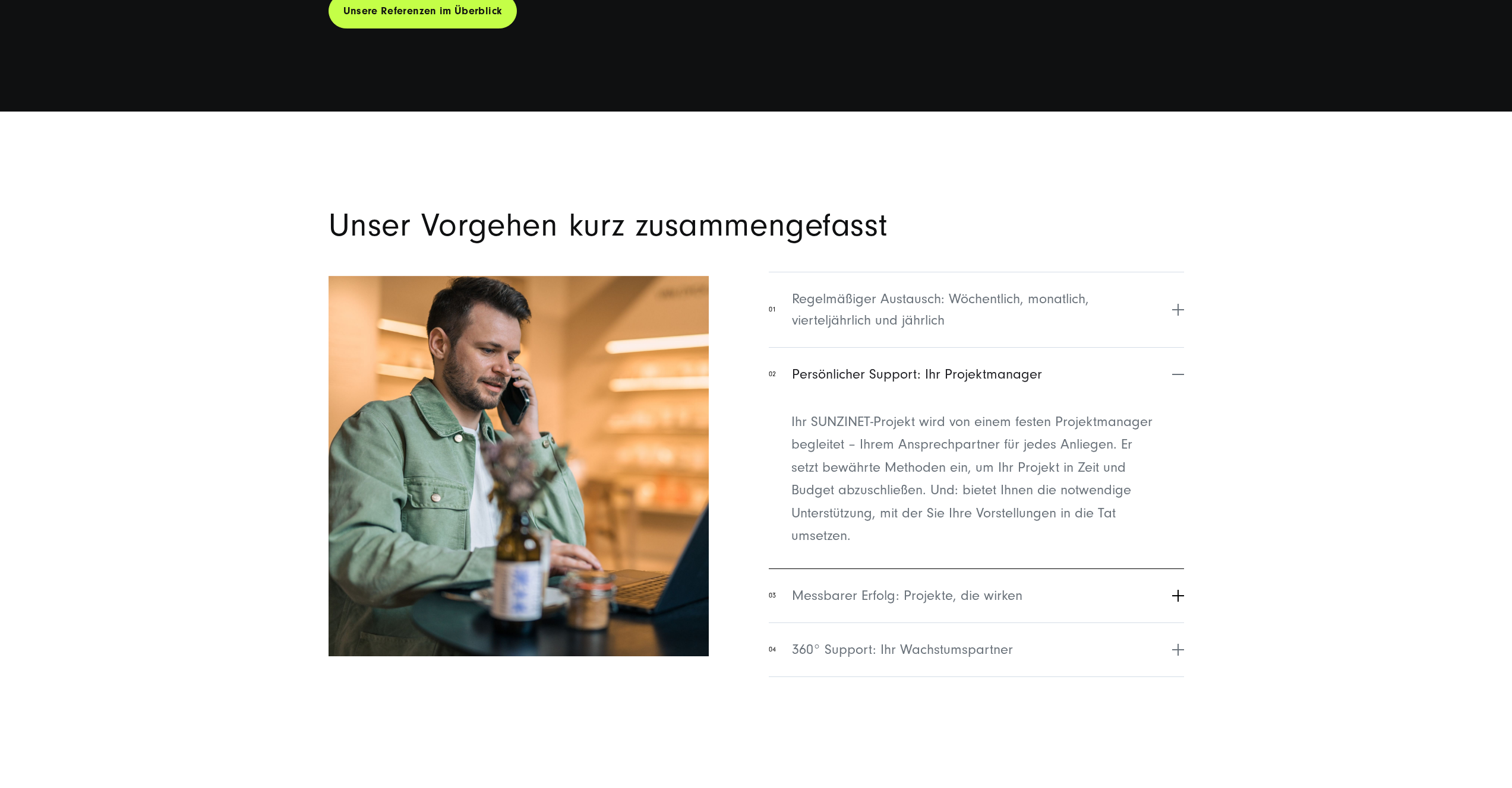
click at [1045, 573] on button "03 Messbarer Erfolg: Projekte, die wirken" at bounding box center [976, 595] width 415 height 54
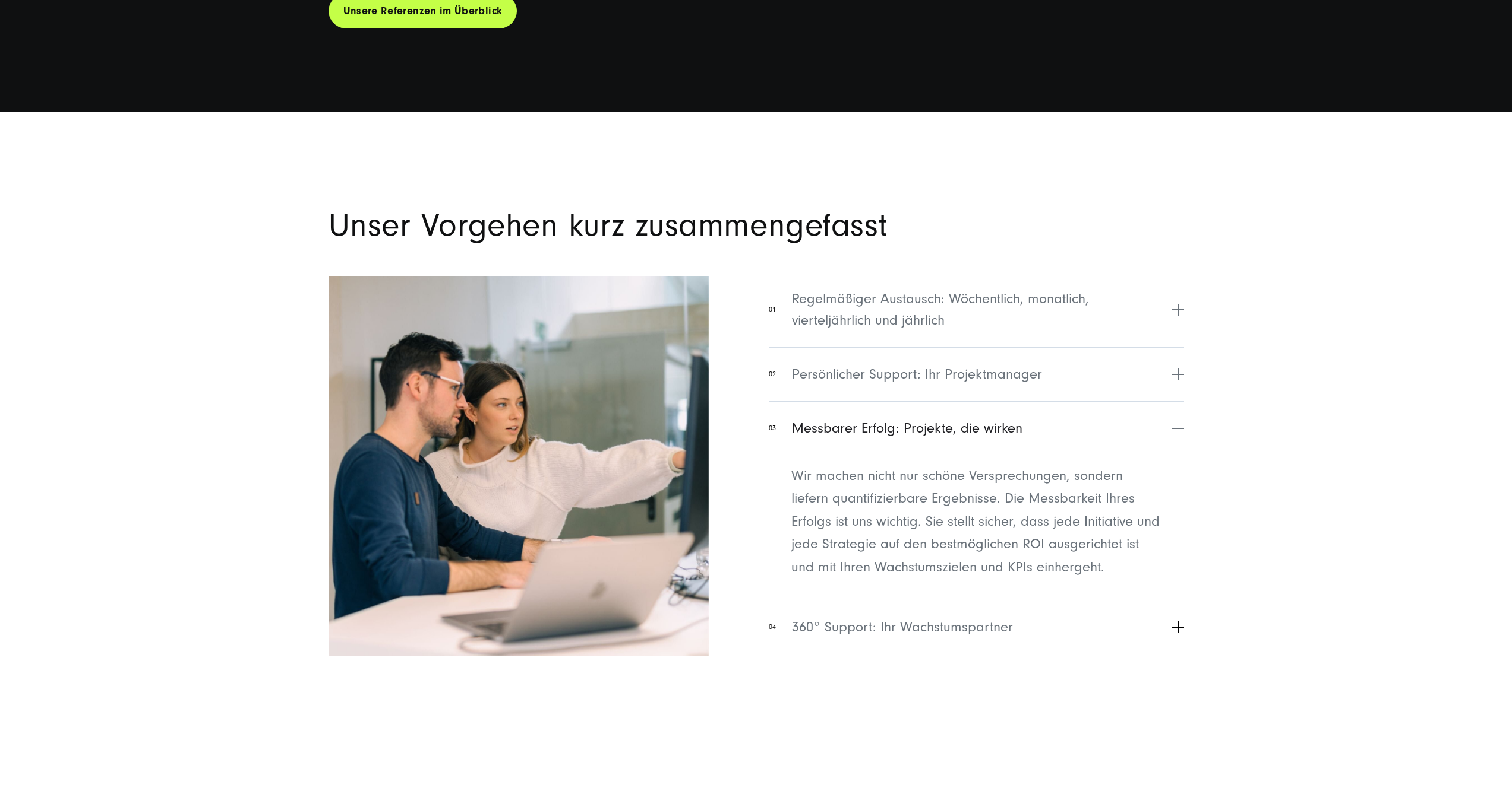
click at [1099, 612] on button "04 360° Support: Ihr Wachstumspartner" at bounding box center [976, 626] width 415 height 54
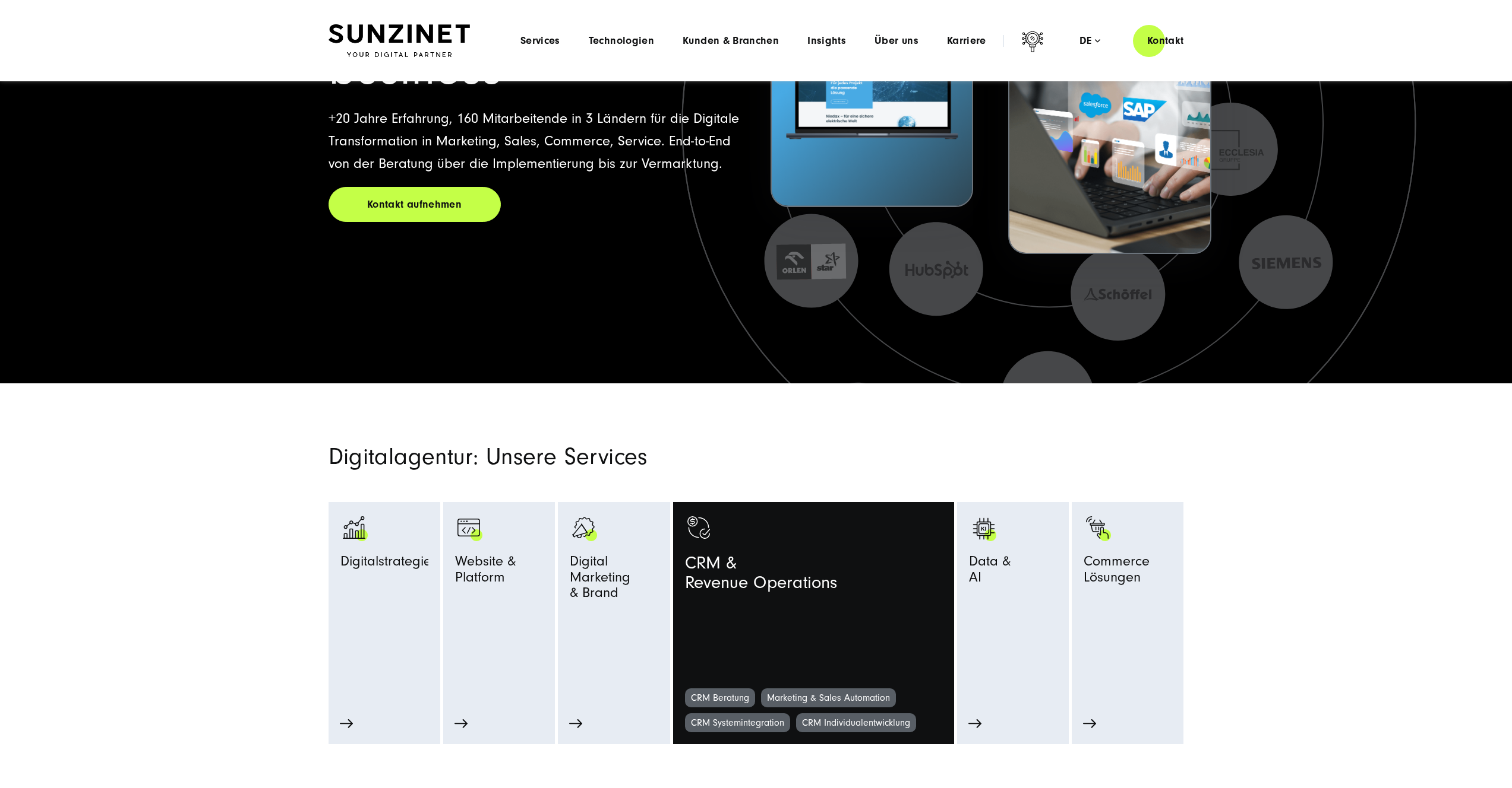
scroll to position [0, 0]
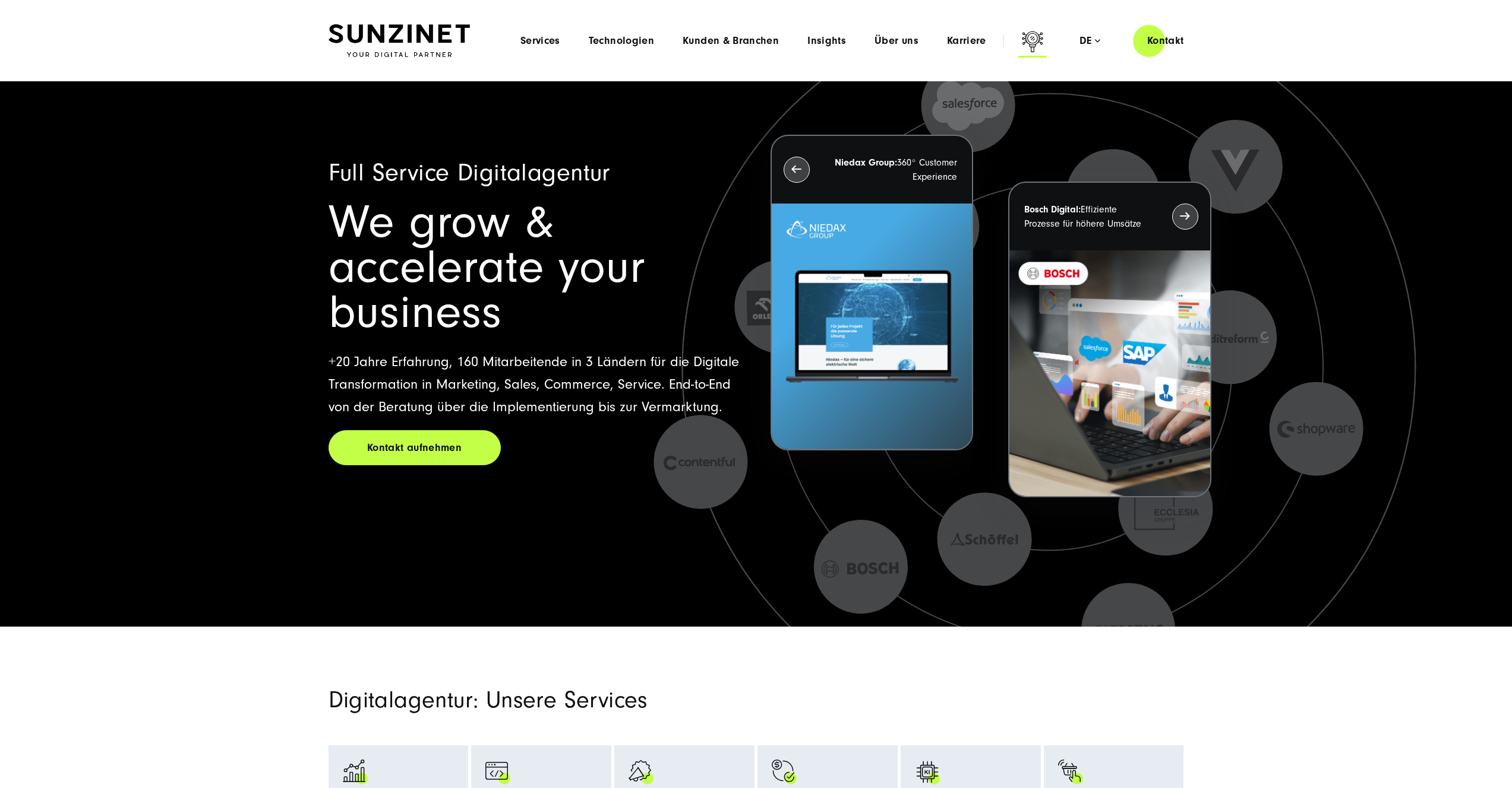
click at [1029, 40] on icon at bounding box center [1032, 43] width 29 height 29
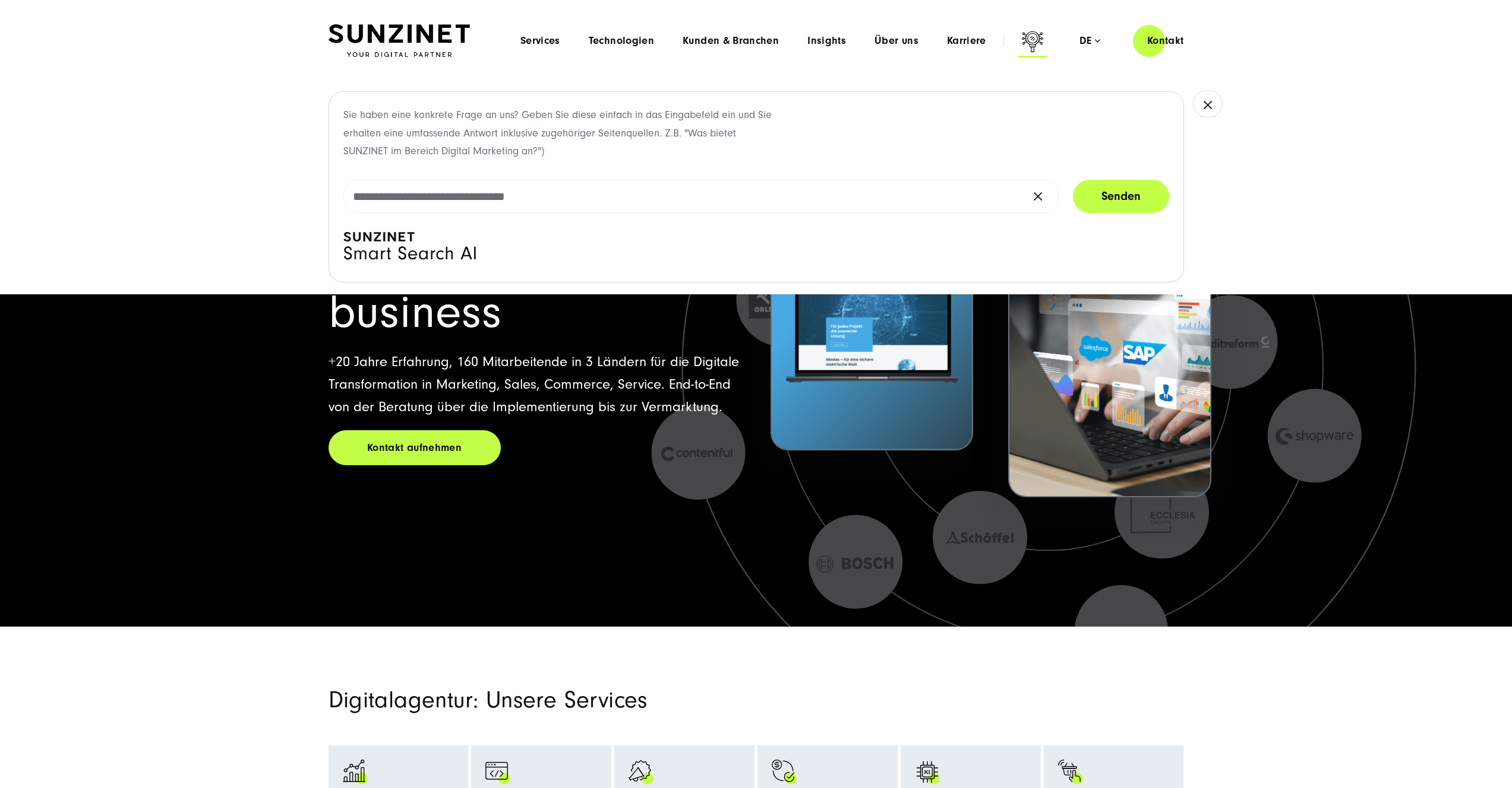
click at [1029, 40] on icon at bounding box center [1032, 43] width 29 height 29
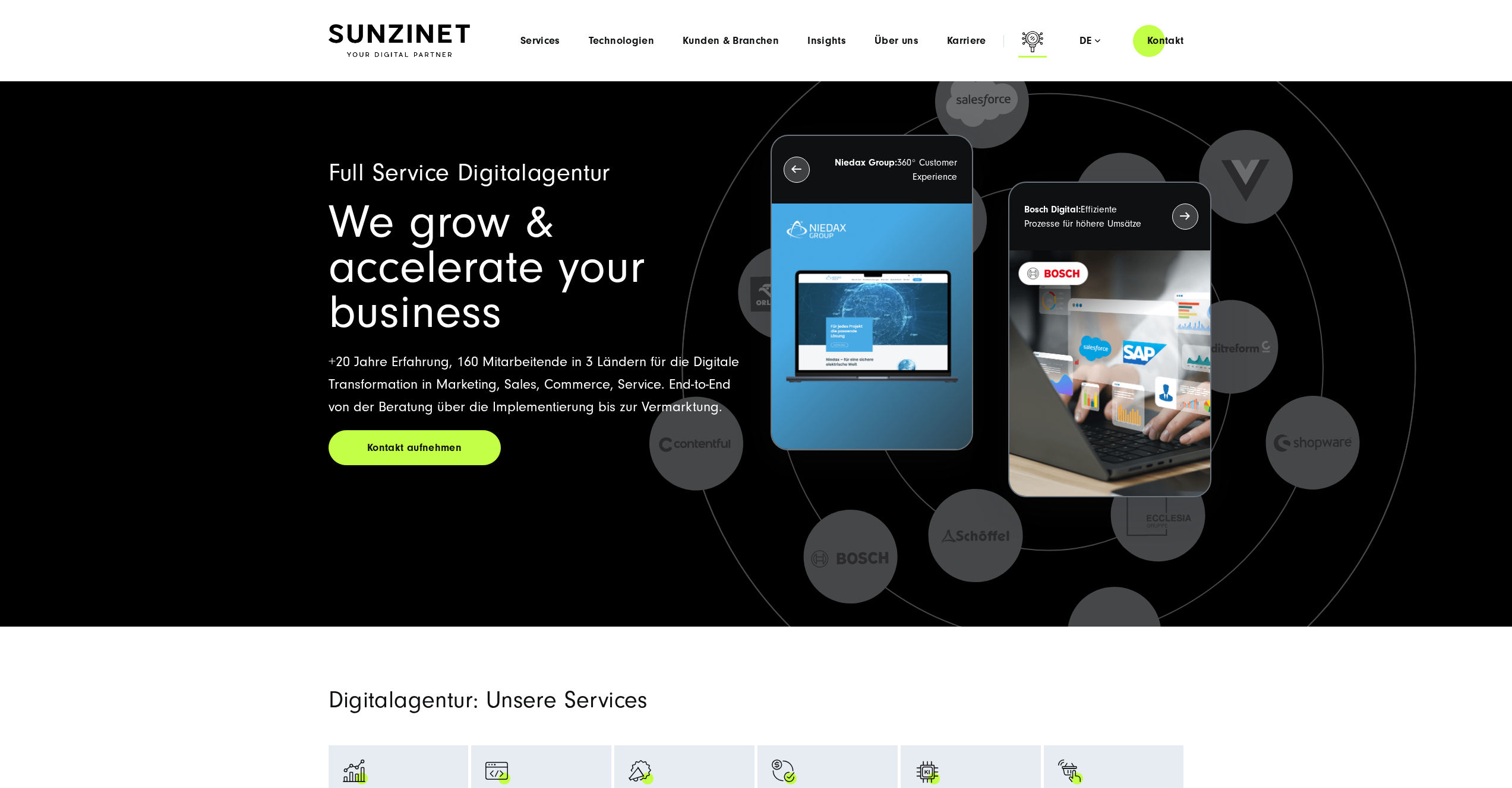
click at [1029, 40] on icon at bounding box center [1032, 43] width 29 height 29
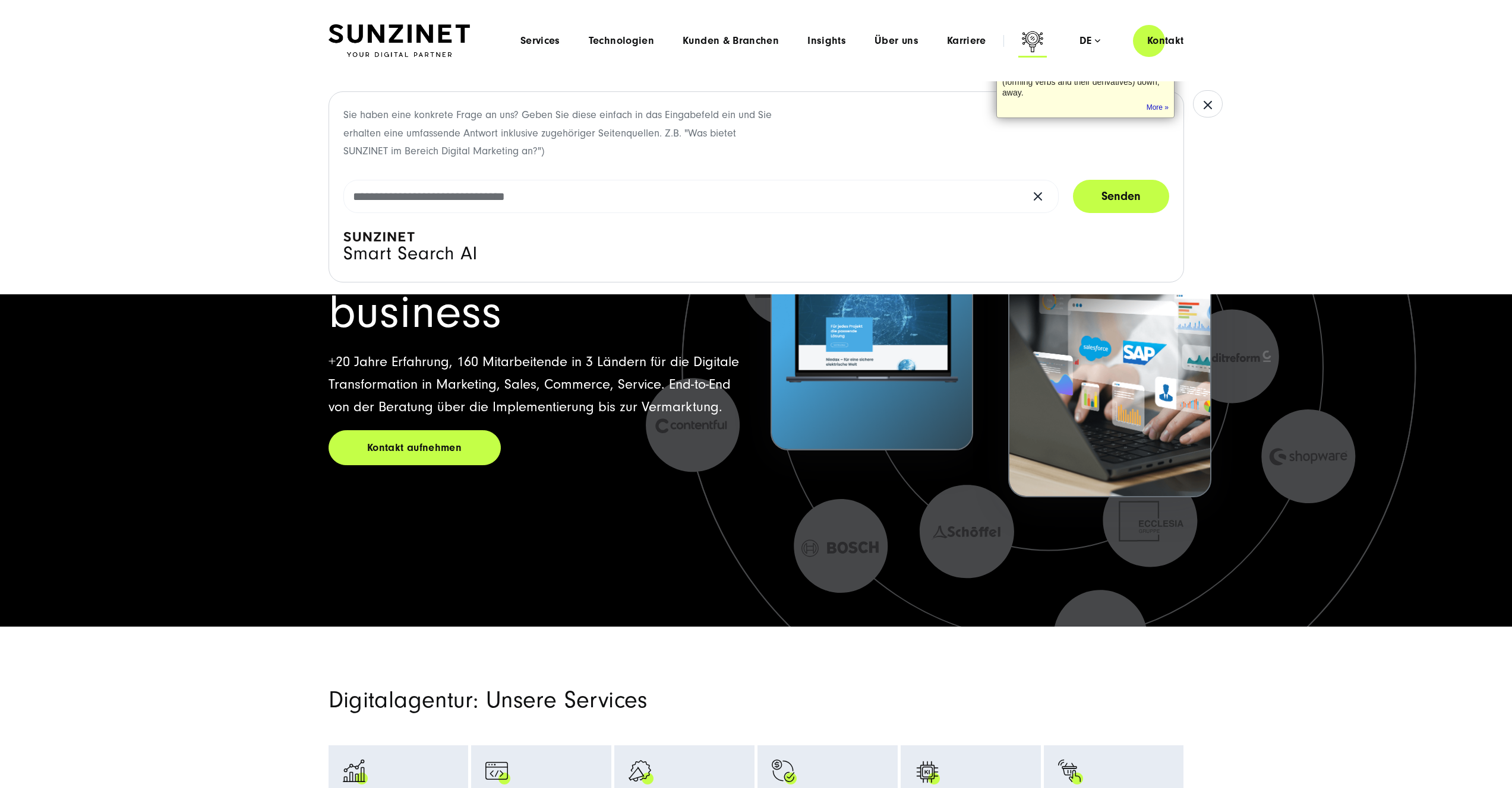
click at [1029, 40] on icon at bounding box center [1032, 43] width 29 height 29
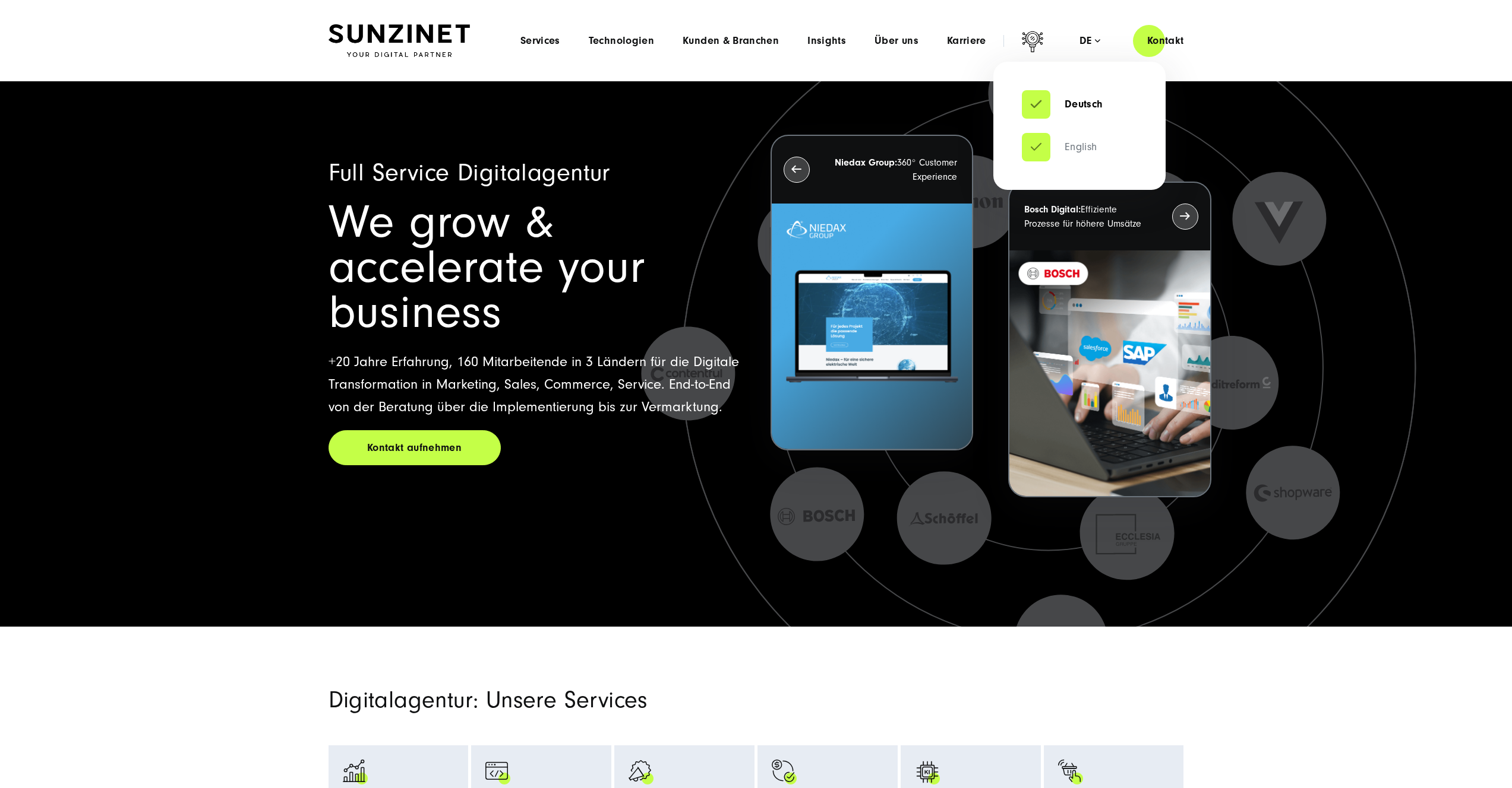
click at [1061, 149] on link "English" at bounding box center [1059, 147] width 75 height 12
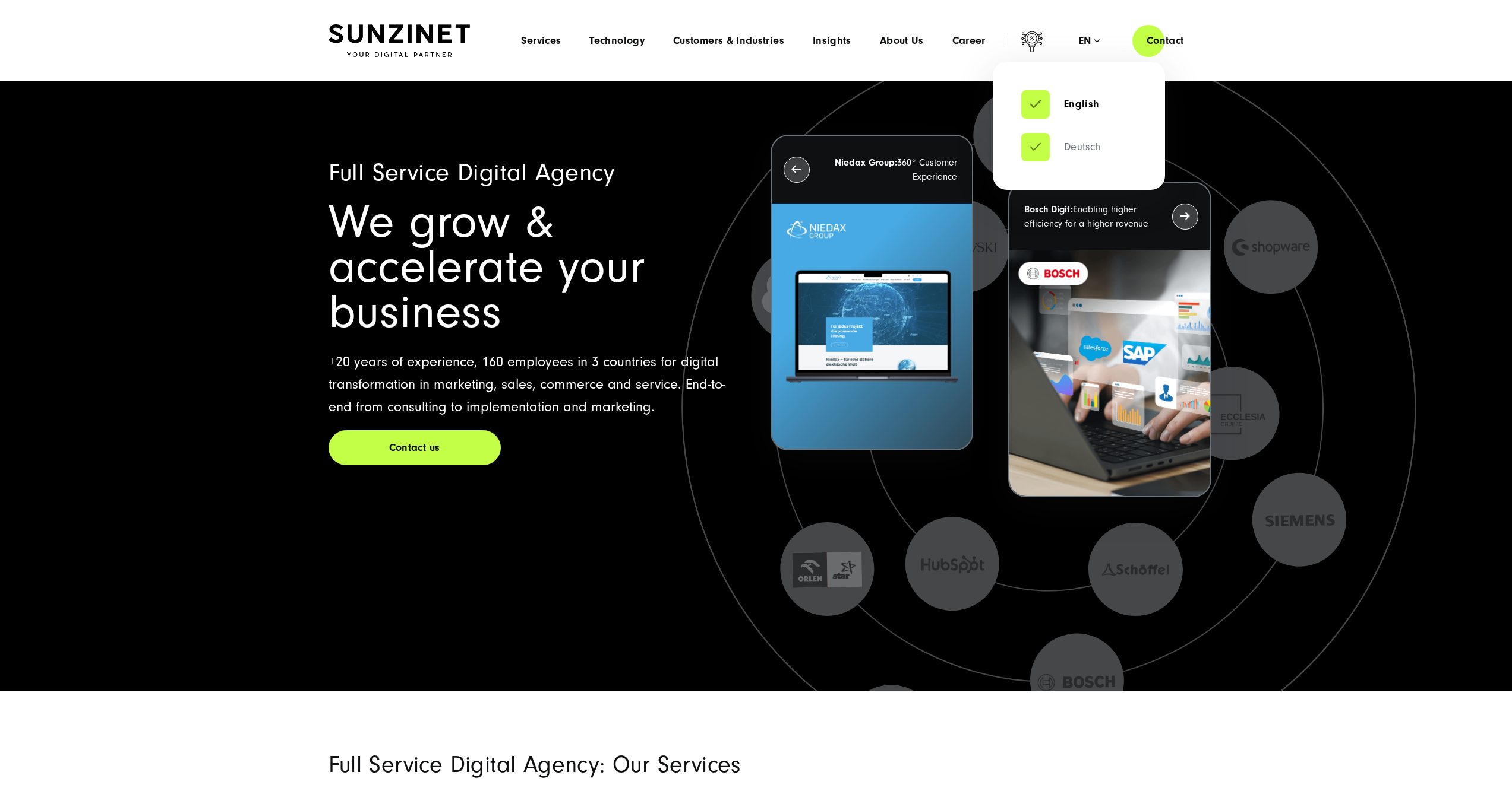
click at [1037, 141] on link "Deutsch" at bounding box center [1061, 147] width 80 height 12
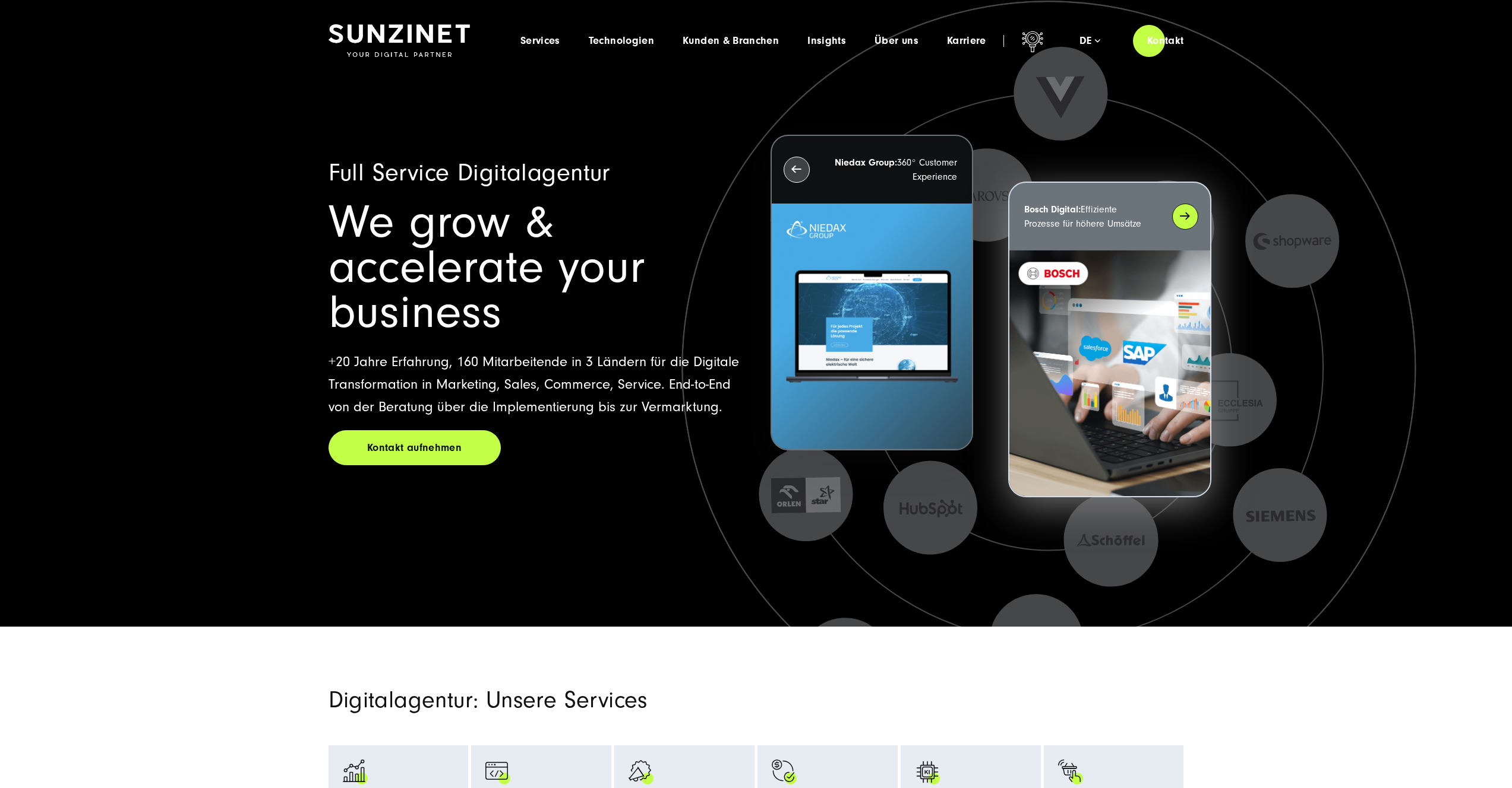
click at [1129, 324] on img at bounding box center [1109, 374] width 200 height 246
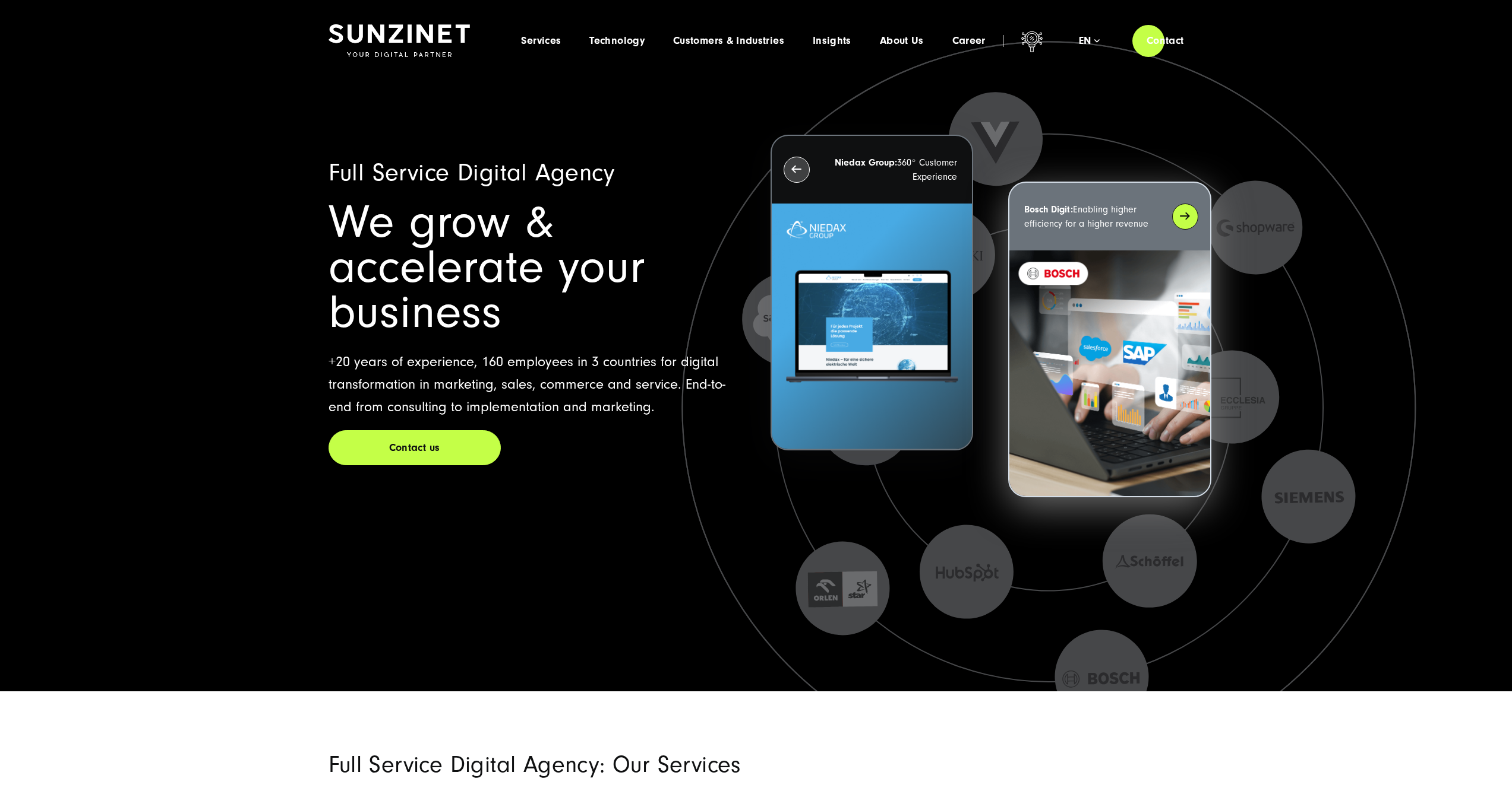
click at [1076, 305] on img at bounding box center [1109, 374] width 200 height 246
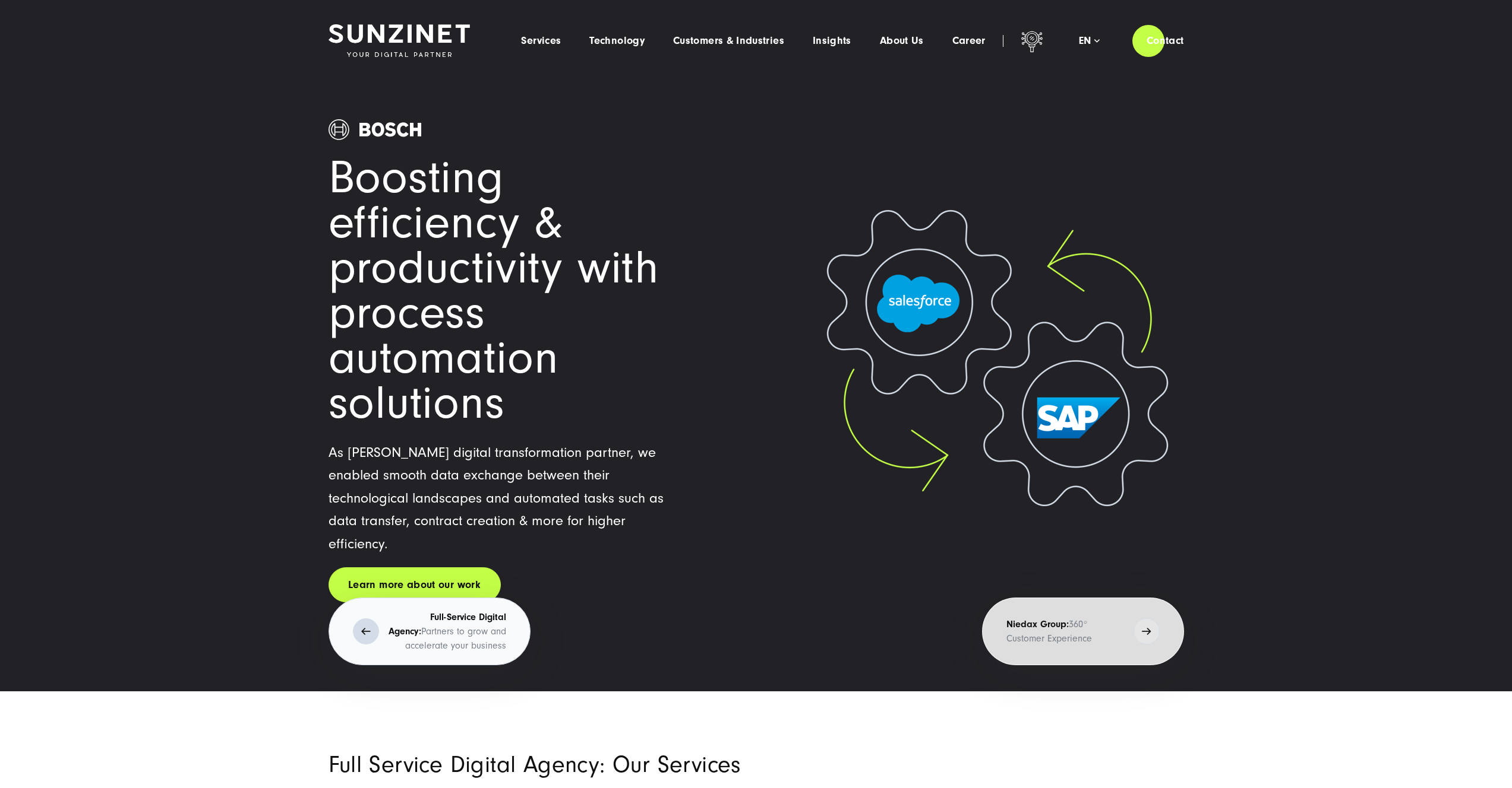
click at [418, 612] on strong "Full-Service Digital Agency:" at bounding box center [447, 624] width 117 height 25
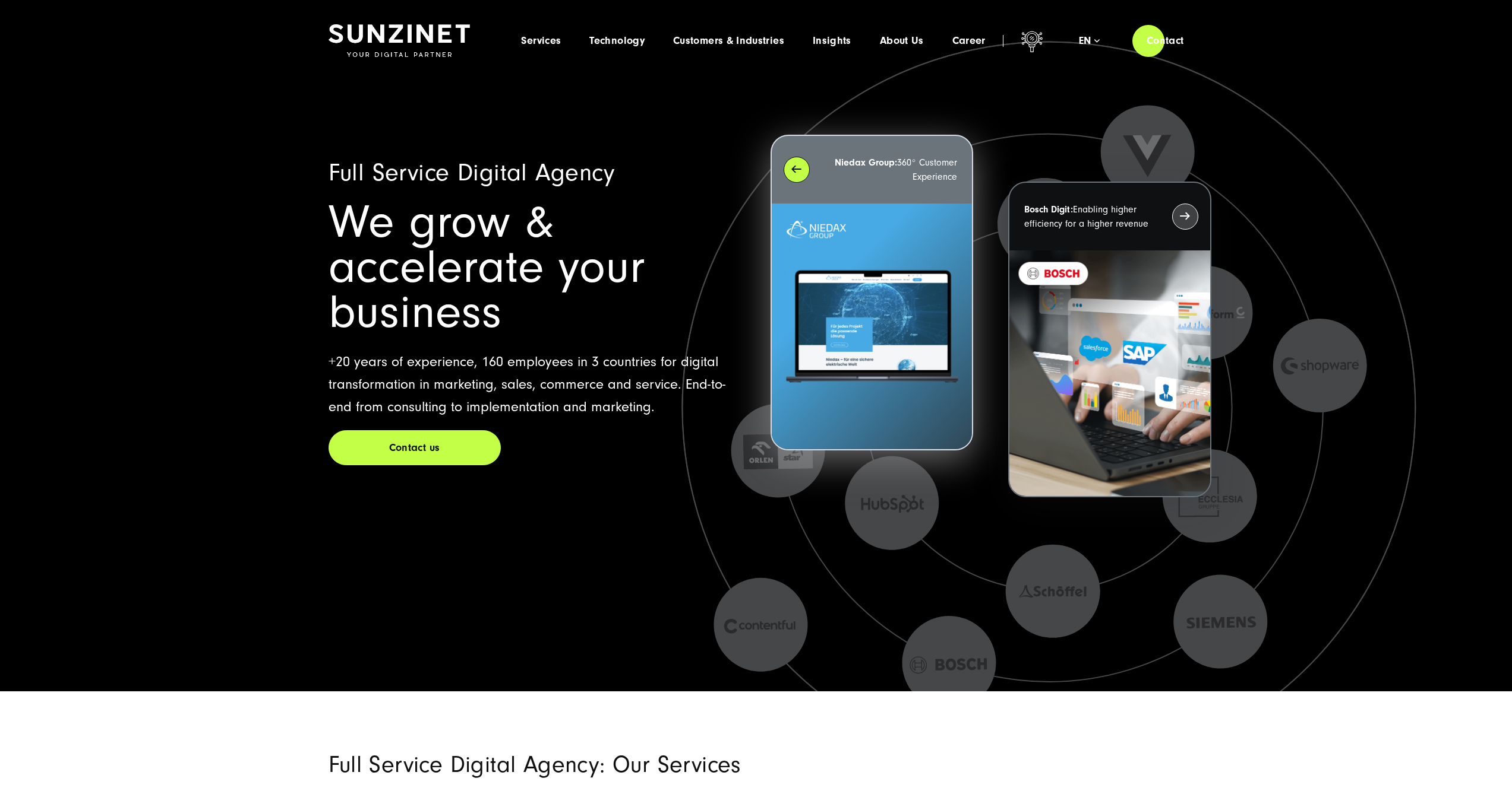
click at [889, 369] on img at bounding box center [871, 327] width 200 height 246
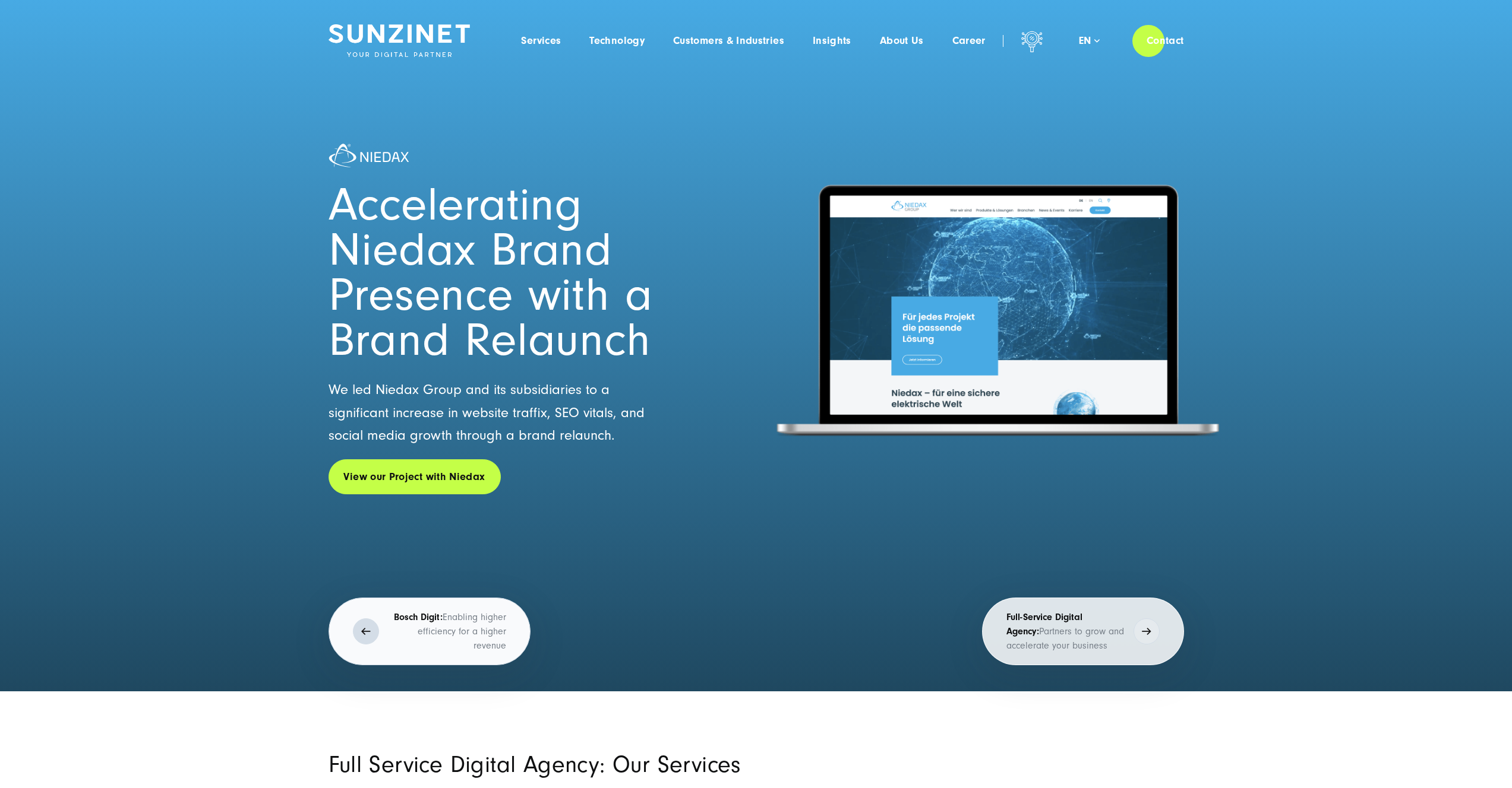
click at [464, 615] on p "Bosch Digit: Enabling higher efficiency for a higher revenue" at bounding box center [447, 632] width 118 height 43
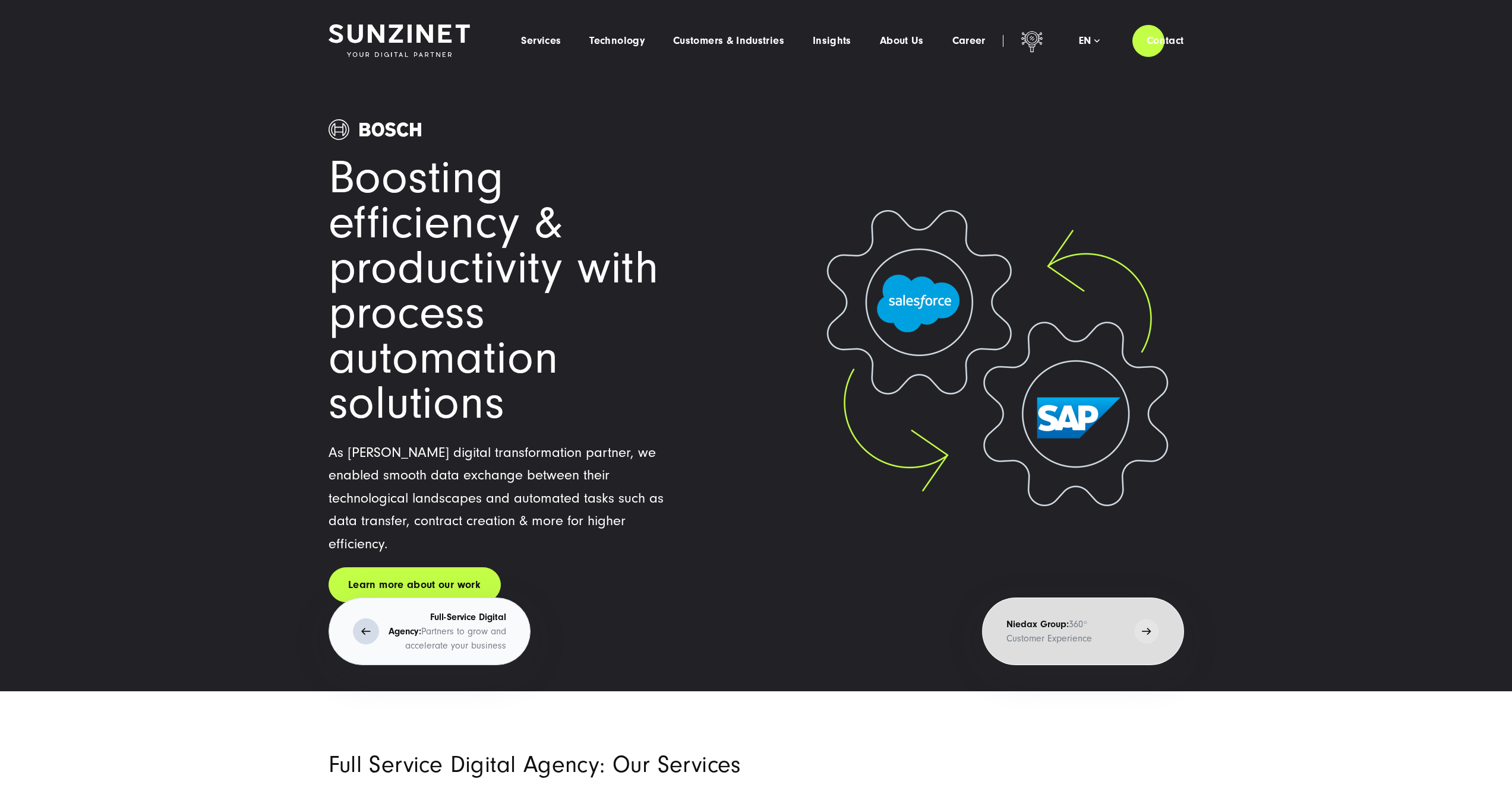
click at [493, 612] on p "Full-Service Digital Agency: Partners to grow and accelerate your business" at bounding box center [447, 632] width 118 height 43
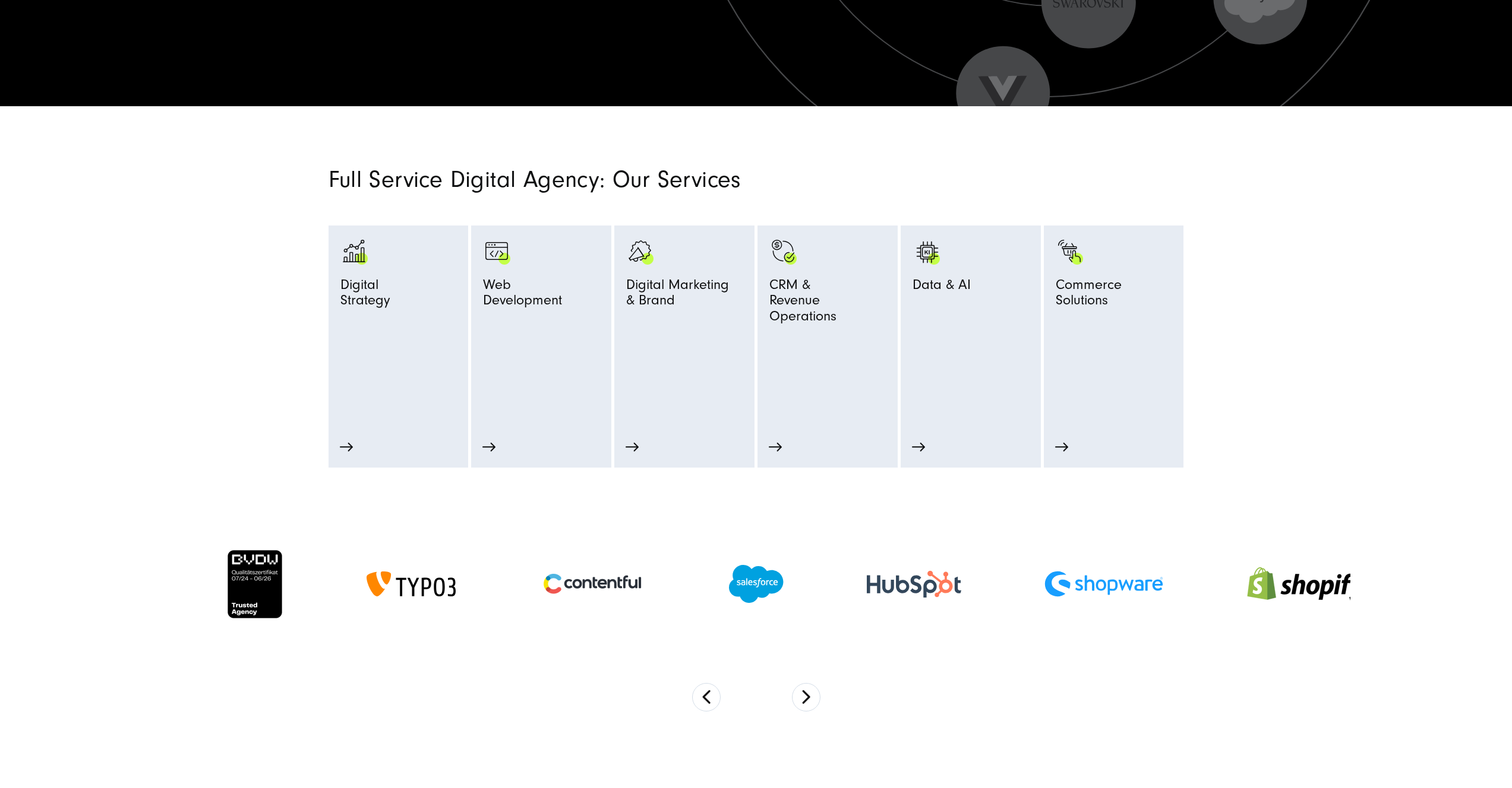
scroll to position [590, 0]
